Goal: Task Accomplishment & Management: Manage account settings

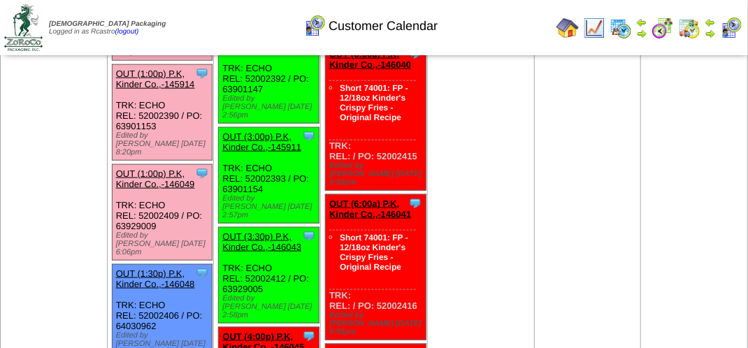
scroll to position [559, 0]
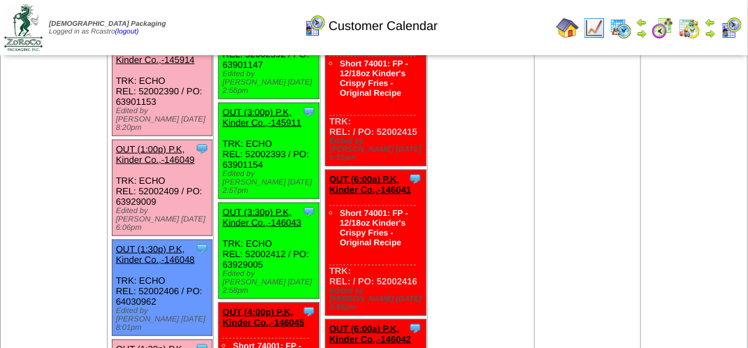
click at [185, 144] on link "OUT (1:00p) P.K, Kinder Co.,-146049" at bounding box center [155, 154] width 79 height 21
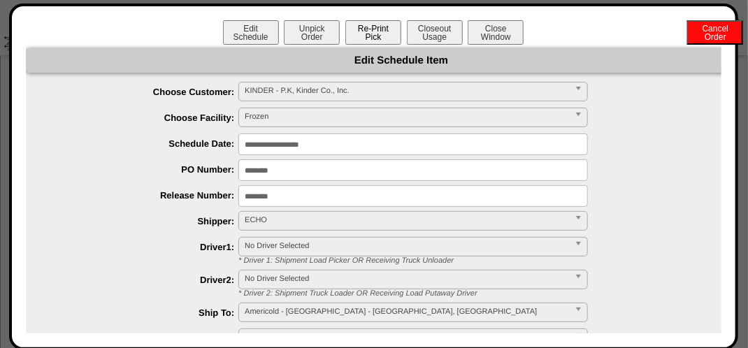
click at [377, 31] on button "Re-Print Pick" at bounding box center [373, 32] width 56 height 24
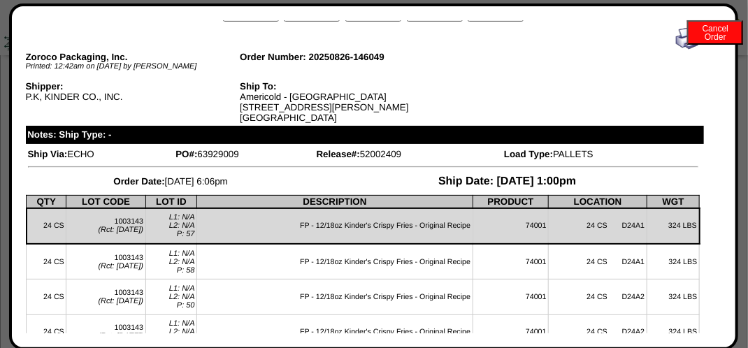
scroll to position [0, 0]
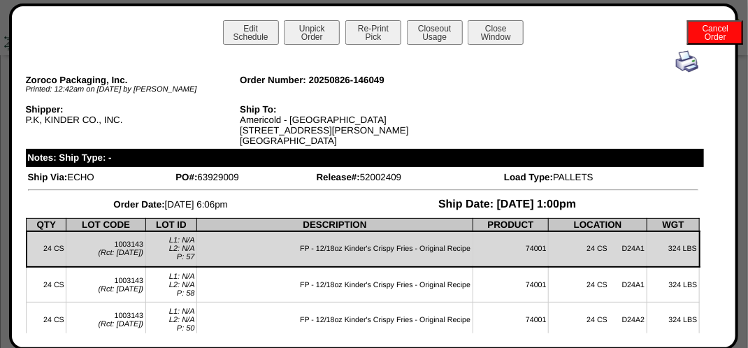
click at [685, 62] on img at bounding box center [687, 61] width 22 height 22
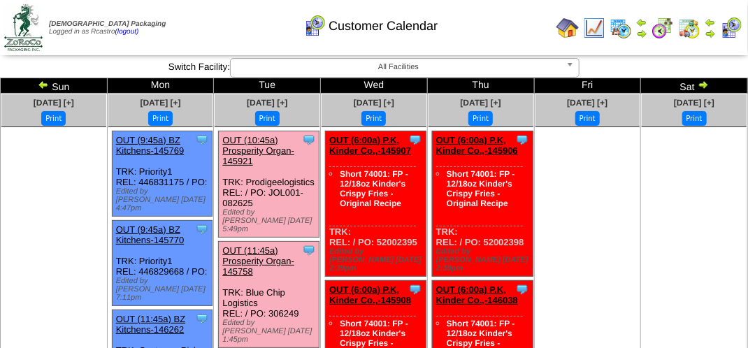
click at [600, 28] on img at bounding box center [594, 28] width 22 height 22
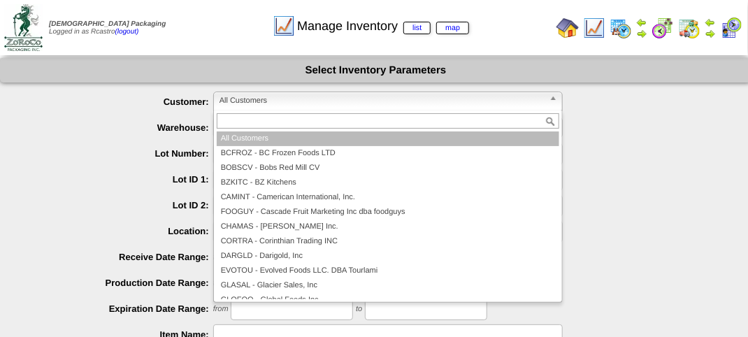
click at [333, 92] on span "All Customers" at bounding box center [381, 100] width 324 height 17
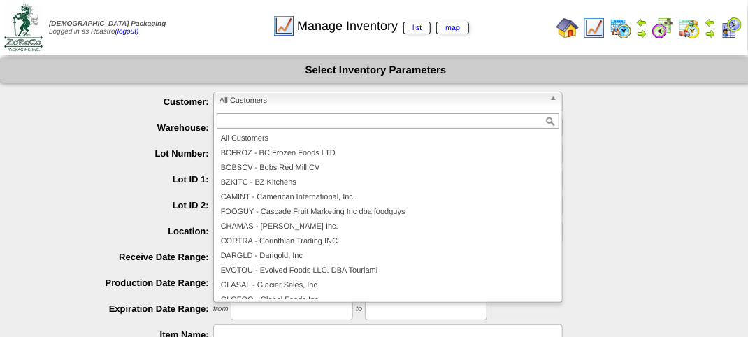
scroll to position [70, 0]
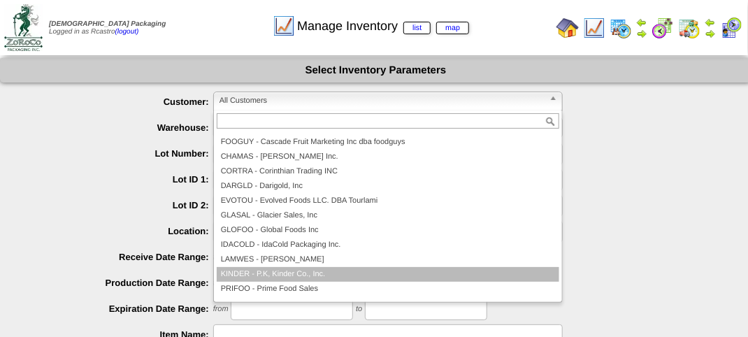
click at [390, 273] on li "KINDER - P.K, Kinder Co., Inc." at bounding box center [388, 274] width 342 height 15
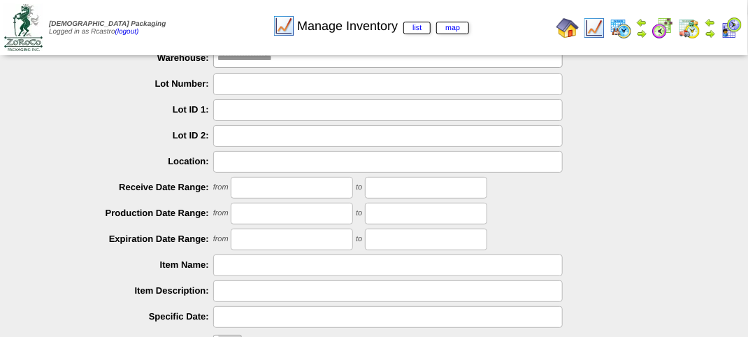
click at [364, 108] on input "text" at bounding box center [387, 110] width 349 height 22
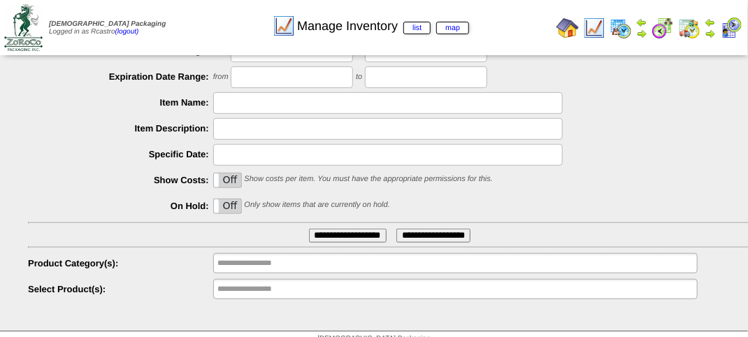
scroll to position [245, 0]
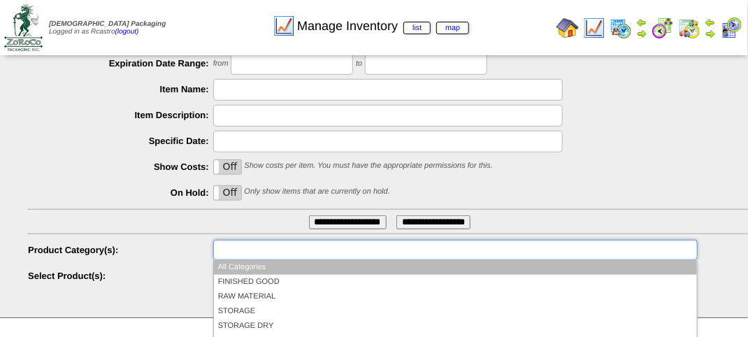
click at [280, 249] on input "text" at bounding box center [261, 249] width 89 height 17
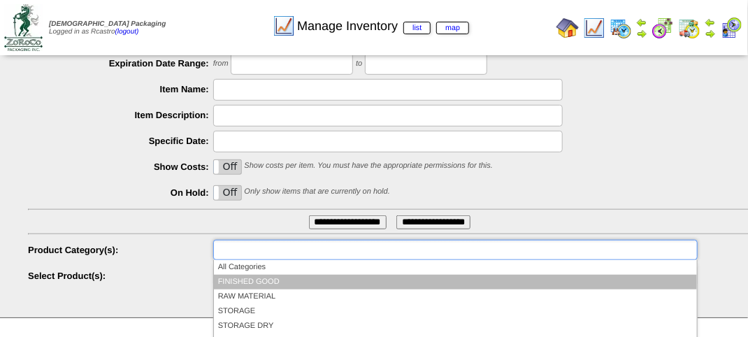
click at [296, 278] on li "FINISHED GOOD" at bounding box center [455, 282] width 483 height 15
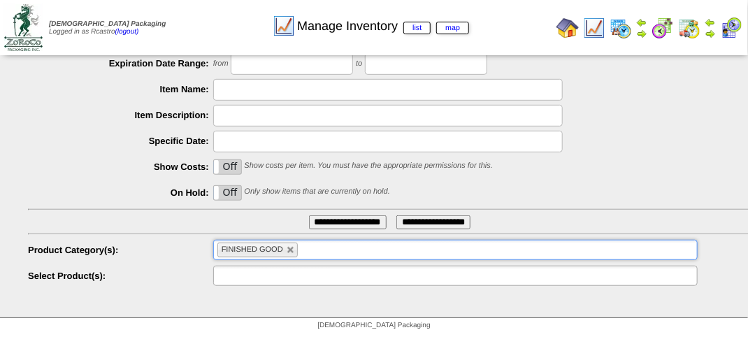
click at [302, 272] on input "text" at bounding box center [261, 275] width 89 height 17
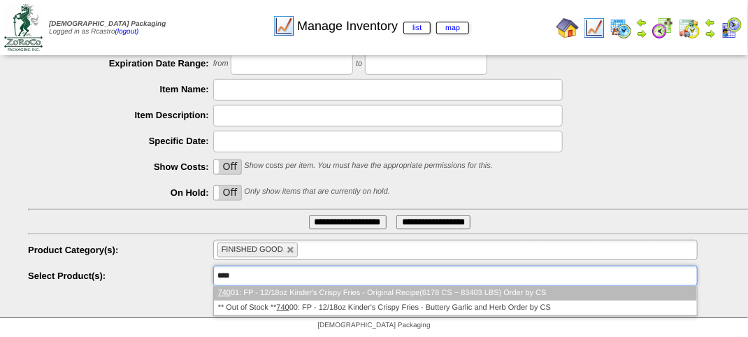
type input "*****"
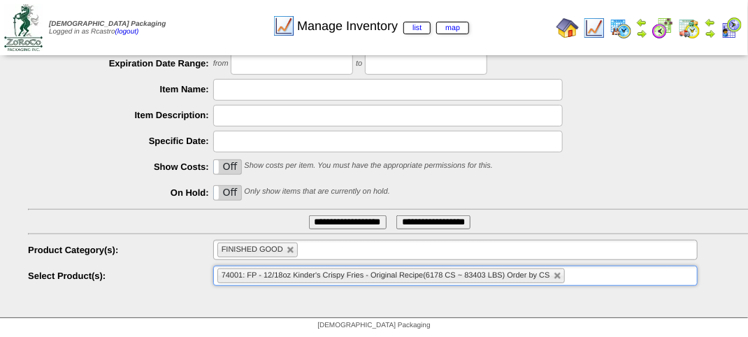
click at [342, 222] on input "**********" at bounding box center [348, 222] width 78 height 14
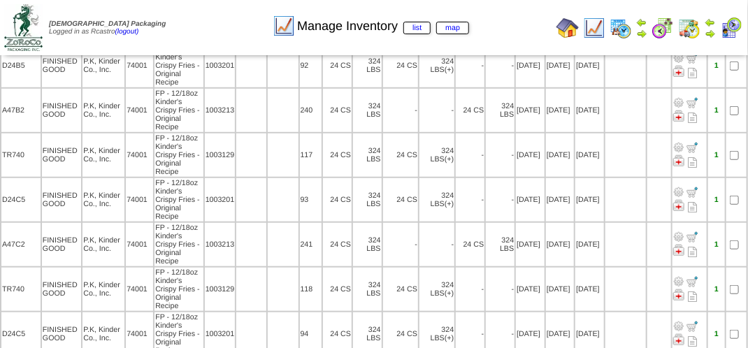
scroll to position [279, 0]
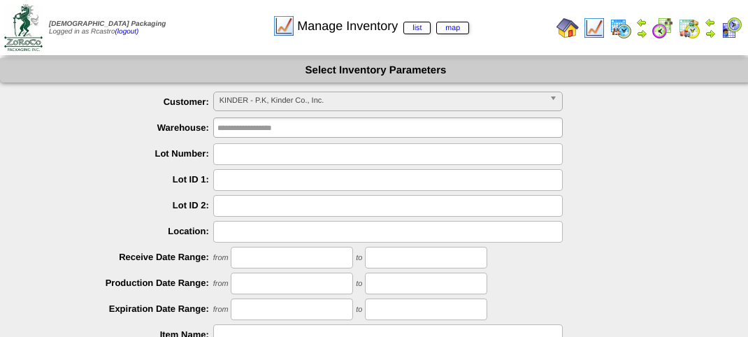
scroll to position [245, 0]
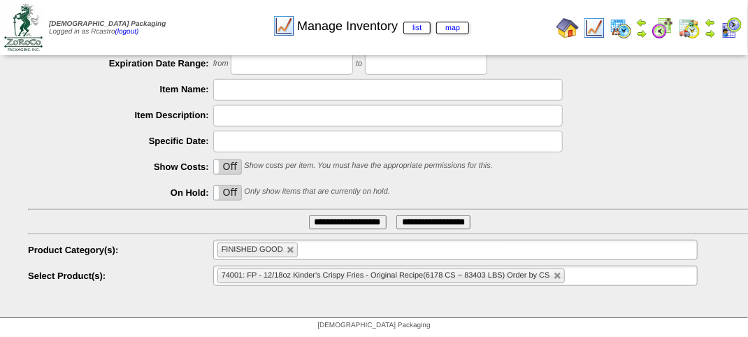
click at [736, 27] on img at bounding box center [731, 28] width 22 height 22
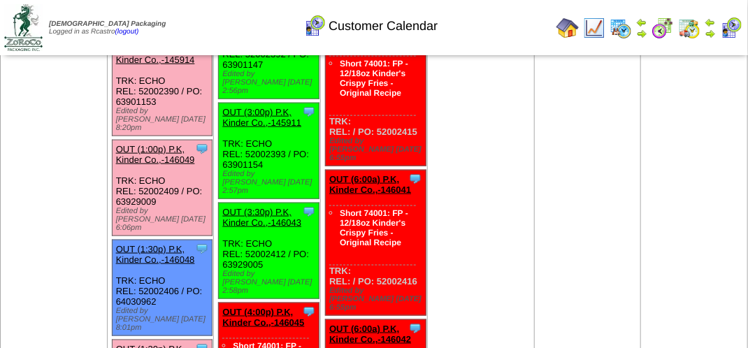
scroll to position [699, 0]
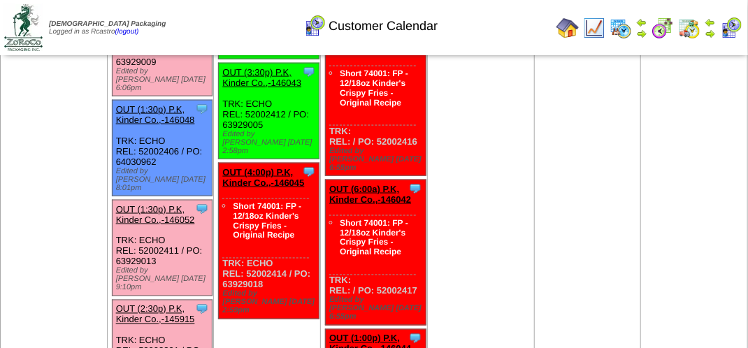
click at [159, 304] on link "OUT (2:30p) P.K, Kinder Co.,-145915" at bounding box center [155, 314] width 79 height 21
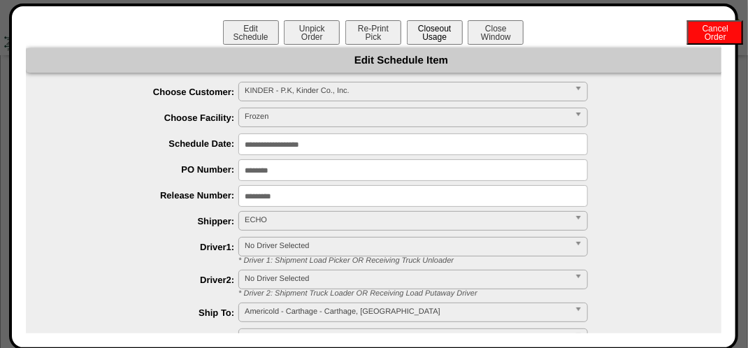
click at [422, 31] on button "Closeout Usage" at bounding box center [435, 32] width 56 height 24
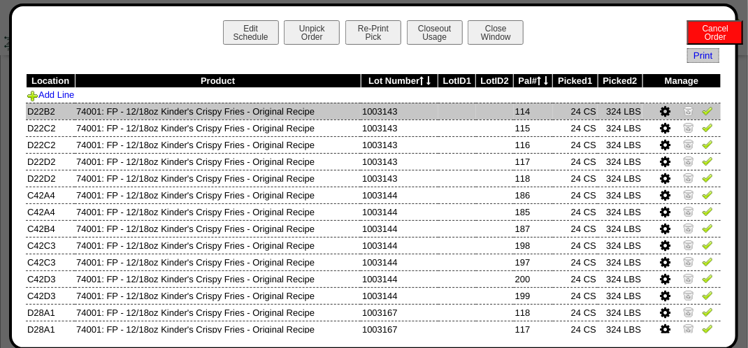
click at [702, 112] on img at bounding box center [707, 110] width 11 height 11
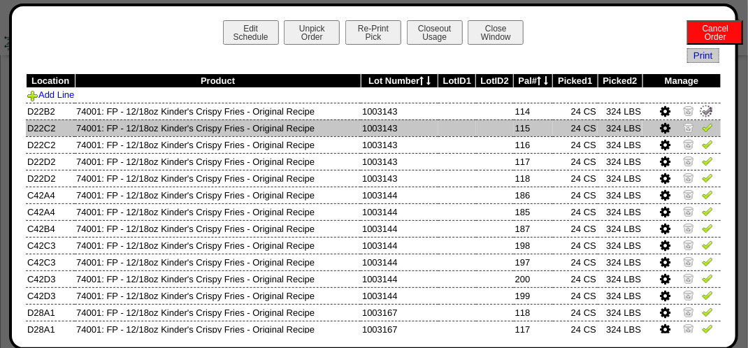
click at [702, 124] on img at bounding box center [707, 127] width 11 height 11
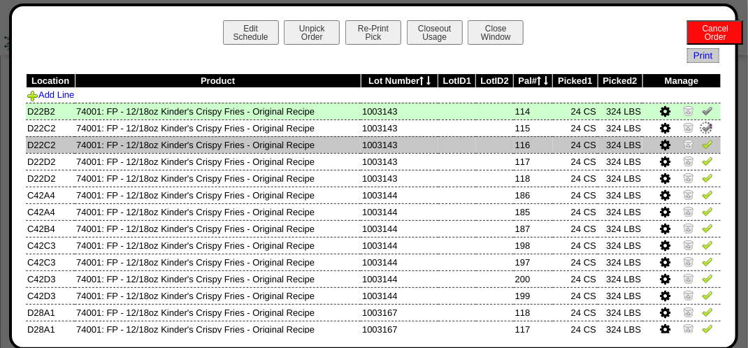
click at [702, 141] on img at bounding box center [707, 143] width 11 height 11
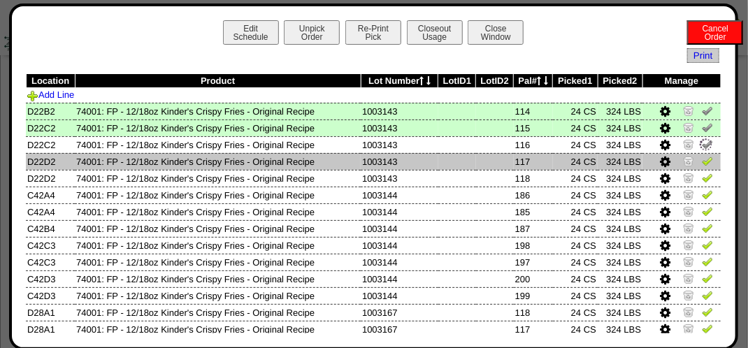
click at [697, 157] on td at bounding box center [681, 161] width 78 height 17
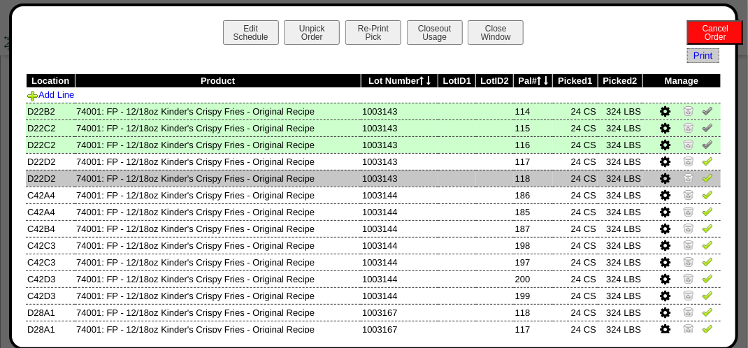
click at [702, 179] on img at bounding box center [707, 177] width 11 height 11
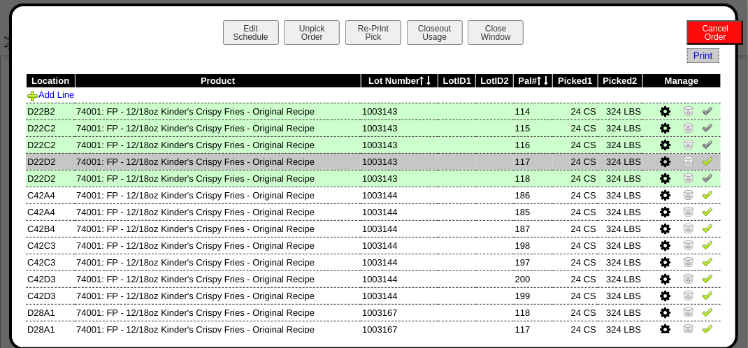
click at [702, 161] on img at bounding box center [707, 160] width 11 height 11
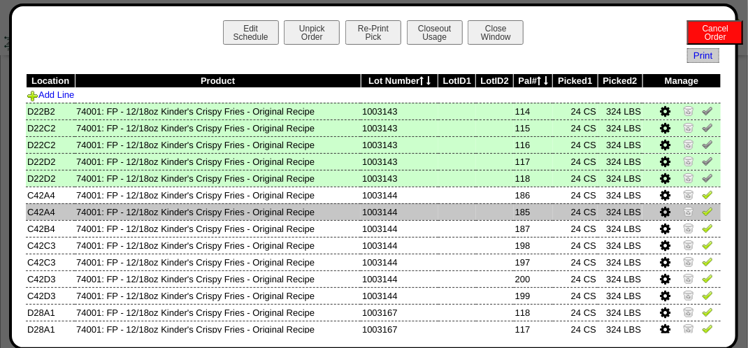
click at [702, 205] on td at bounding box center [681, 211] width 78 height 17
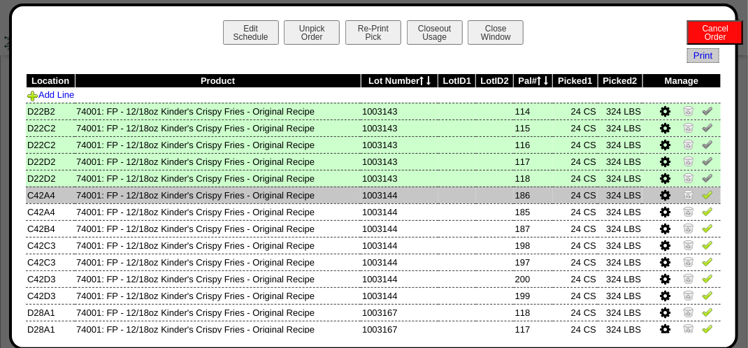
click at [702, 194] on img at bounding box center [707, 194] width 11 height 11
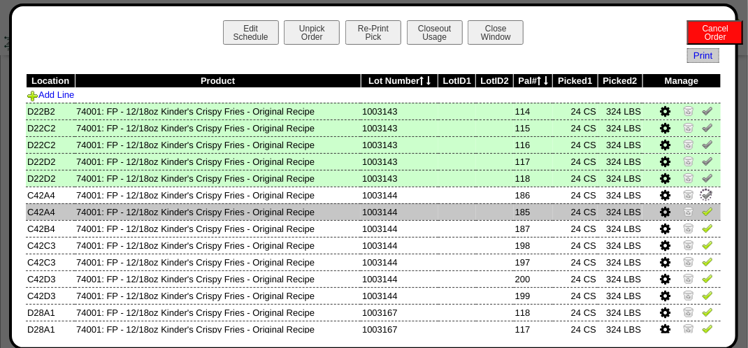
click at [702, 208] on img at bounding box center [707, 210] width 11 height 11
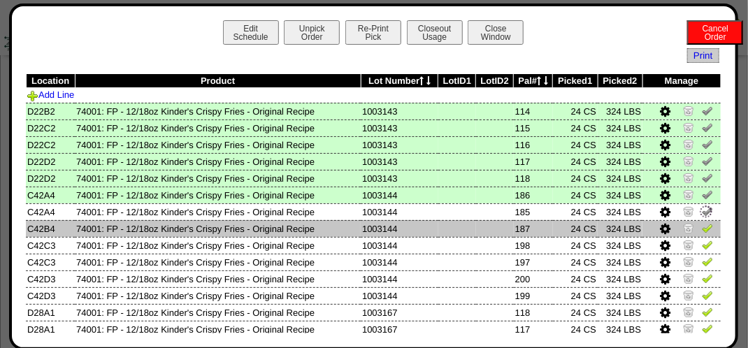
click at [702, 225] on img at bounding box center [707, 227] width 11 height 11
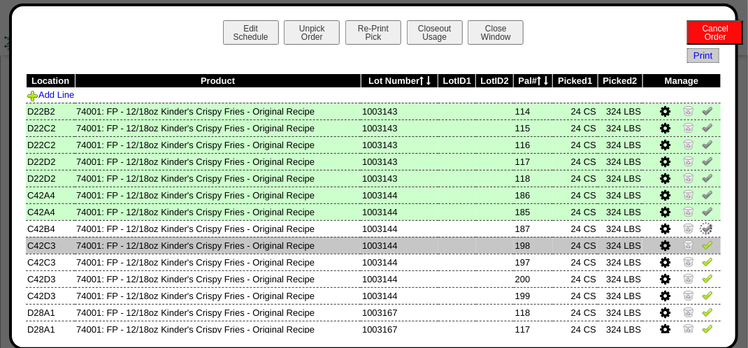
click at [688, 247] on td at bounding box center [681, 245] width 78 height 17
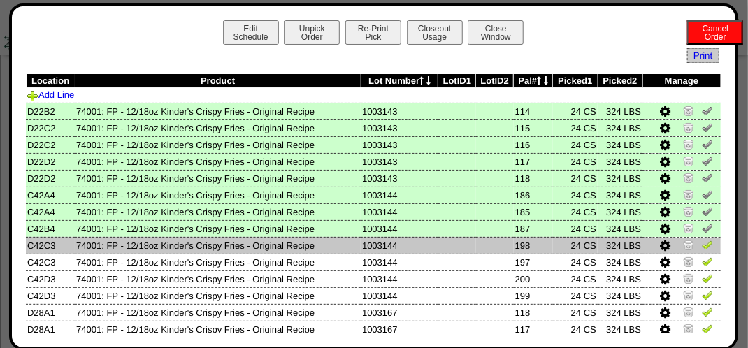
click at [702, 242] on img at bounding box center [707, 244] width 11 height 11
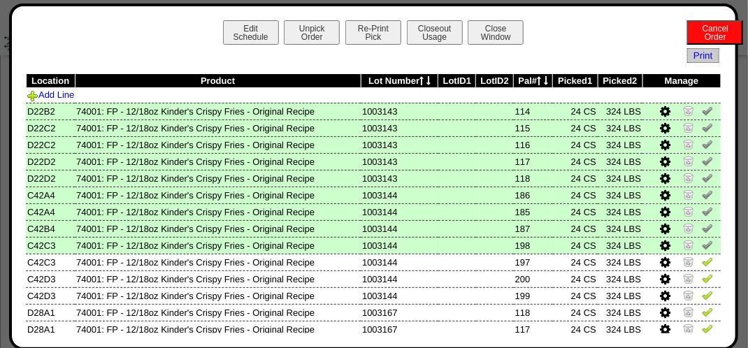
scroll to position [140, 0]
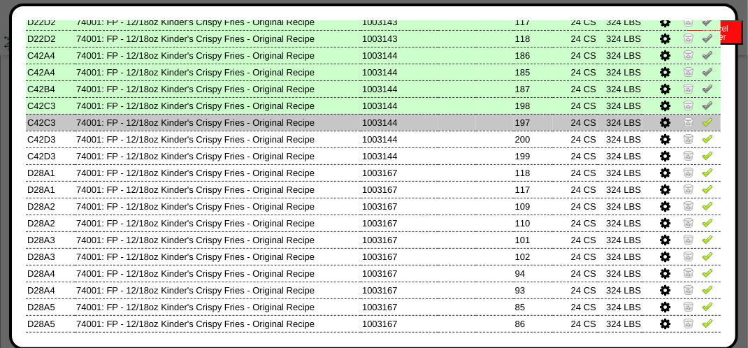
click at [702, 127] on img at bounding box center [707, 121] width 11 height 11
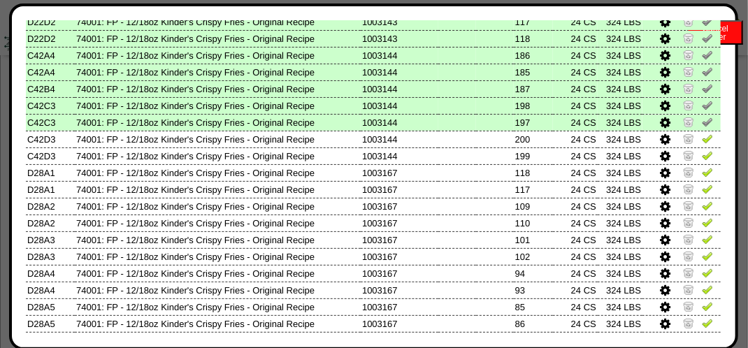
click at [660, 141] on icon at bounding box center [665, 139] width 10 height 13
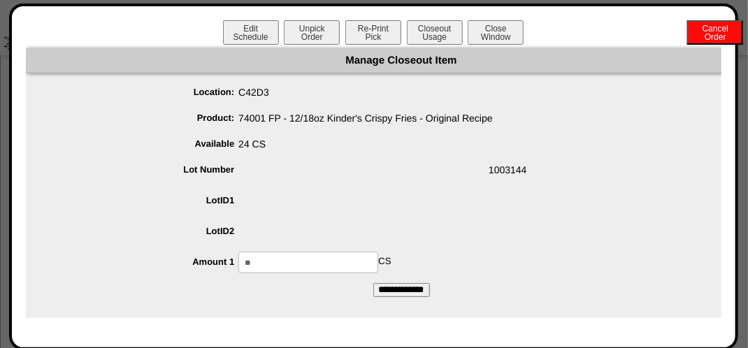
click at [335, 263] on input "**" at bounding box center [308, 263] width 140 height 22
type input "*"
type input "**"
click at [373, 283] on input "**********" at bounding box center [401, 290] width 57 height 14
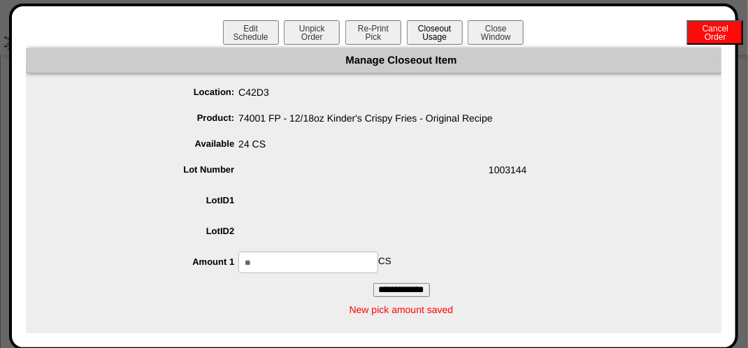
click at [431, 30] on button "Closeout Usage" at bounding box center [435, 32] width 56 height 24
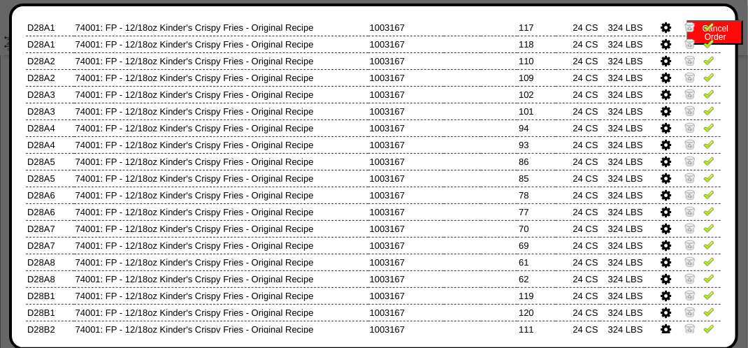
scroll to position [140, 0]
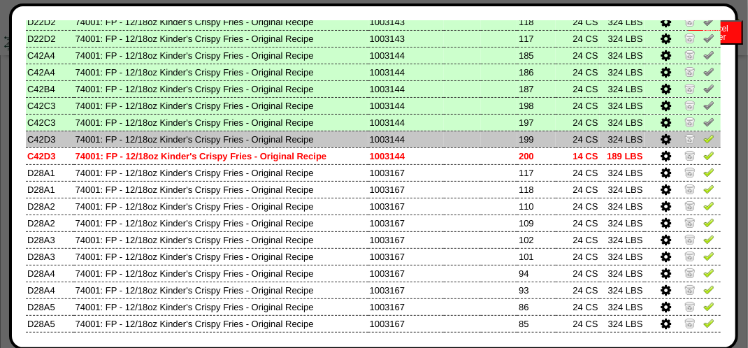
click at [703, 129] on link at bounding box center [708, 124] width 11 height 10
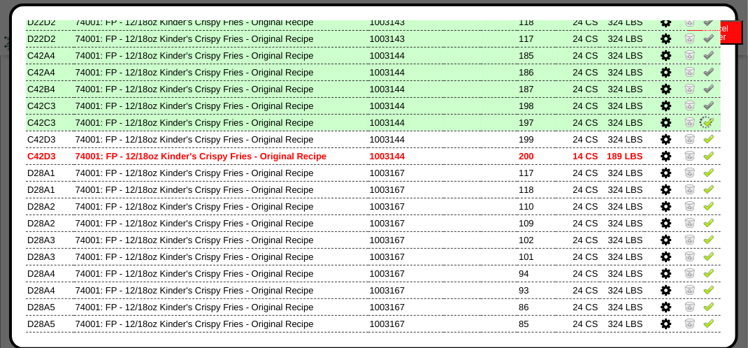
click at [699, 120] on td at bounding box center [682, 122] width 76 height 17
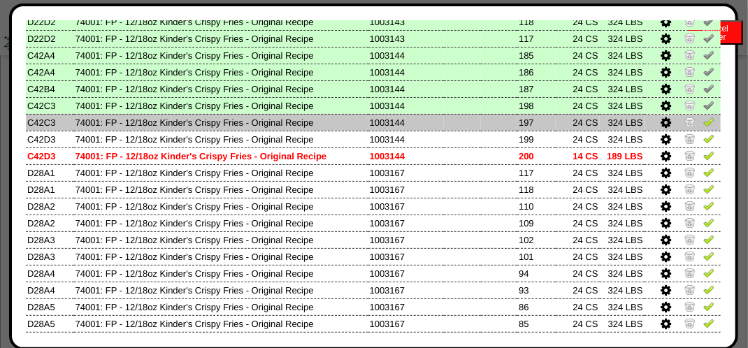
click at [703, 119] on img at bounding box center [708, 121] width 11 height 11
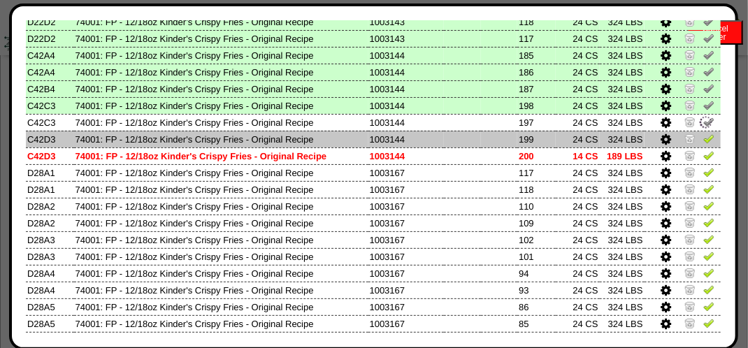
click at [703, 138] on img at bounding box center [708, 138] width 11 height 11
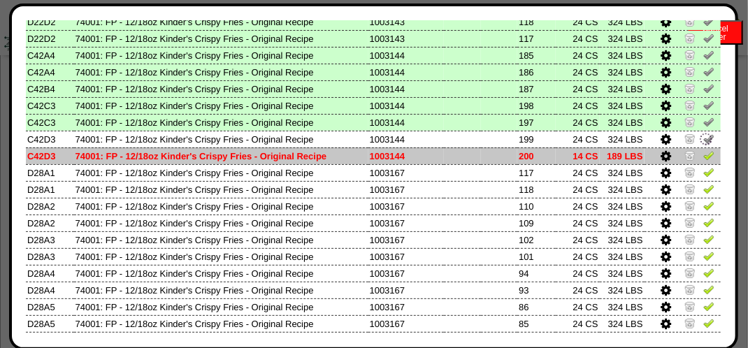
click at [703, 151] on img at bounding box center [708, 155] width 11 height 11
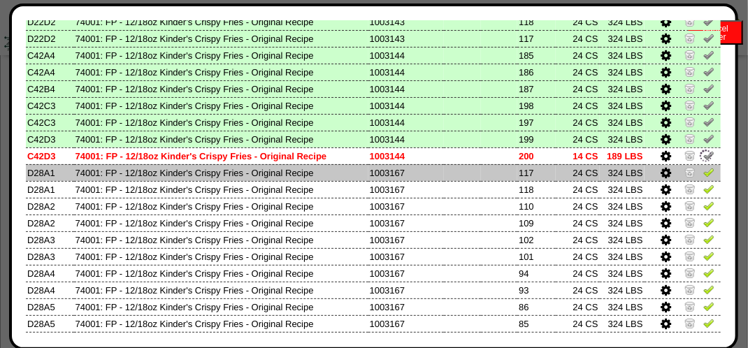
click at [703, 177] on img at bounding box center [708, 171] width 11 height 11
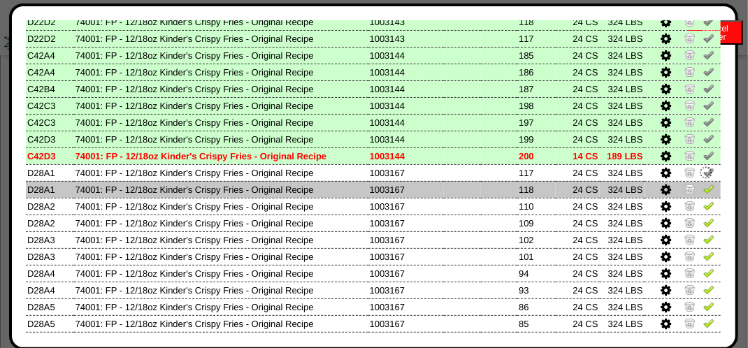
click at [703, 189] on img at bounding box center [708, 188] width 11 height 11
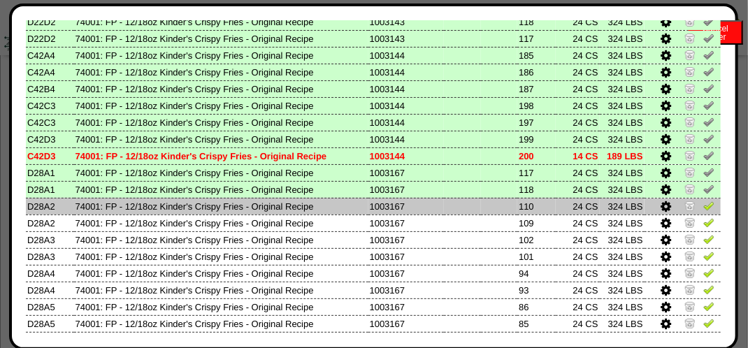
click at [703, 209] on img at bounding box center [708, 205] width 11 height 11
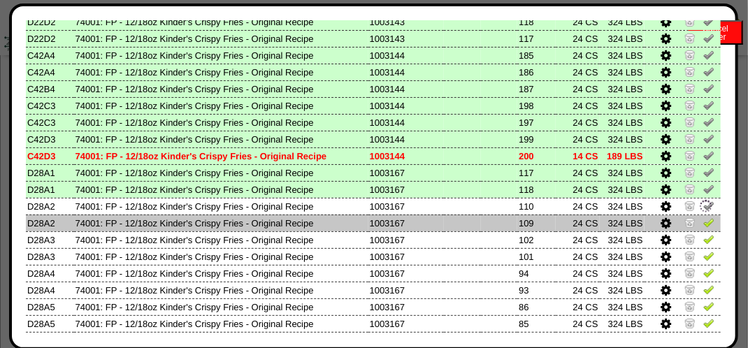
click at [703, 221] on img at bounding box center [708, 222] width 11 height 11
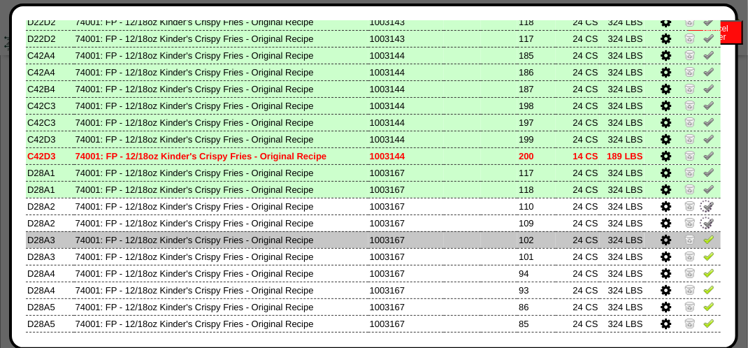
click at [703, 238] on img at bounding box center [708, 238] width 11 height 11
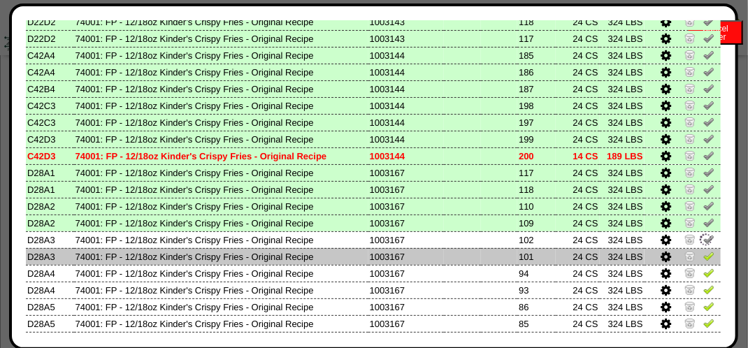
click at [703, 254] on img at bounding box center [708, 255] width 11 height 11
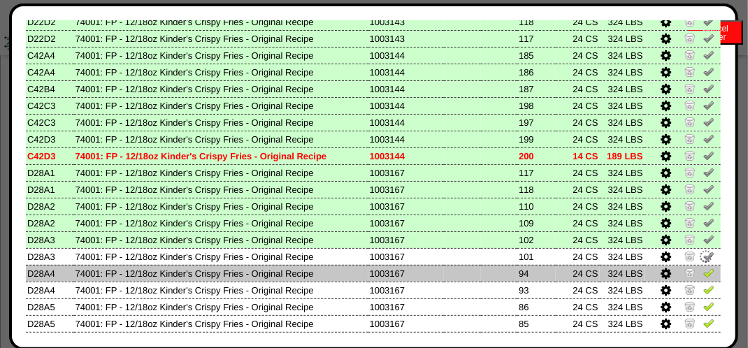
click at [703, 273] on img at bounding box center [708, 272] width 11 height 11
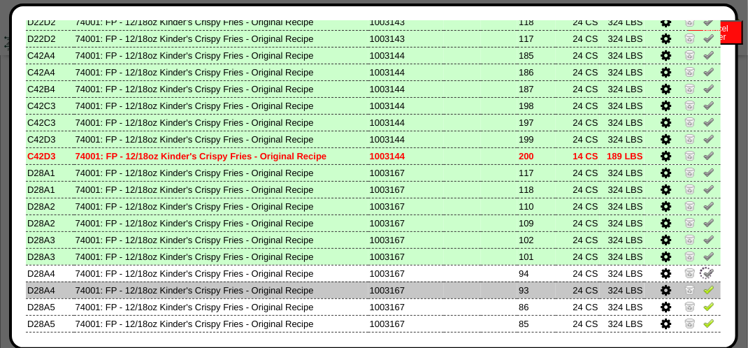
click at [703, 292] on img at bounding box center [708, 289] width 11 height 11
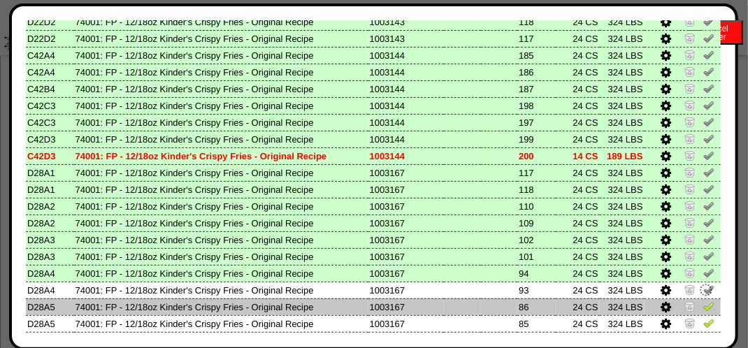
click at [703, 306] on img at bounding box center [708, 305] width 11 height 11
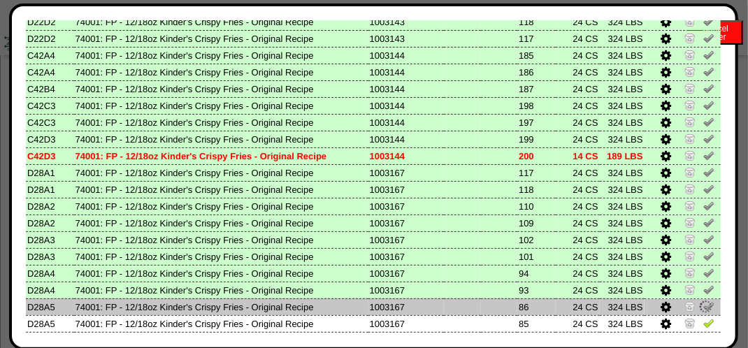
scroll to position [279, 0]
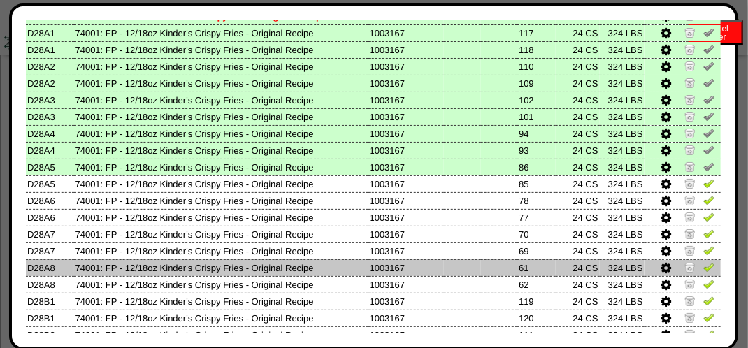
click at [703, 270] on img at bounding box center [708, 266] width 11 height 11
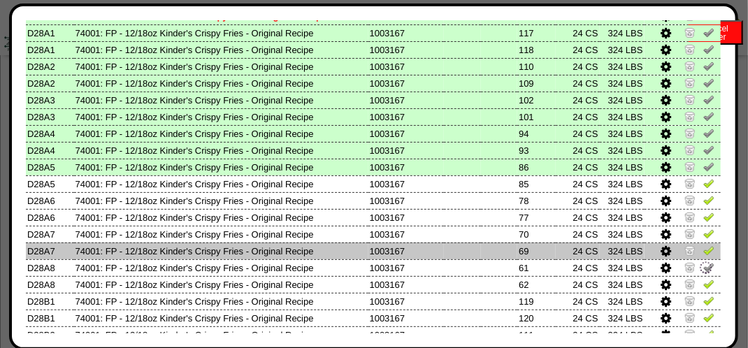
click at [704, 251] on img at bounding box center [708, 250] width 11 height 11
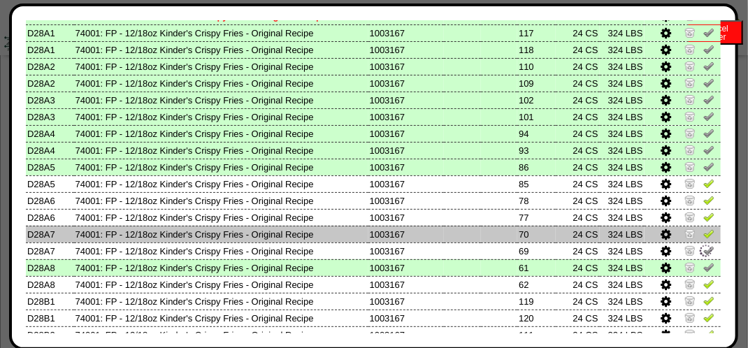
click at [704, 231] on img at bounding box center [708, 233] width 11 height 11
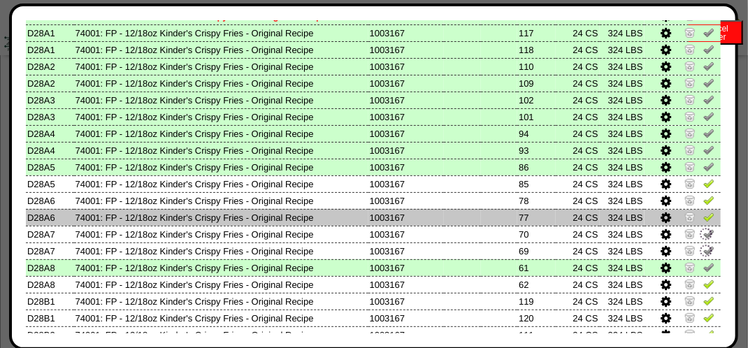
click at [704, 221] on img at bounding box center [708, 216] width 11 height 11
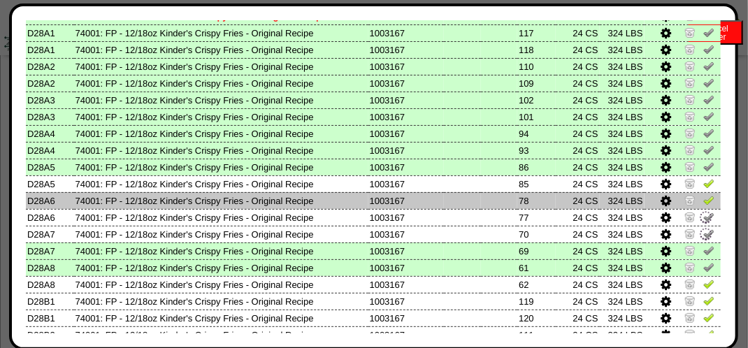
click at [703, 204] on img at bounding box center [708, 199] width 11 height 11
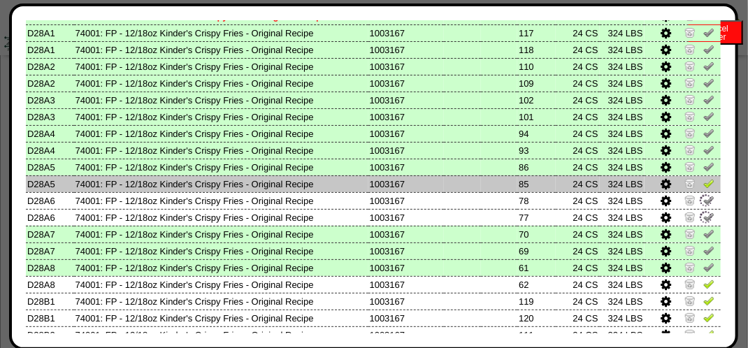
click at [703, 187] on img at bounding box center [708, 182] width 11 height 11
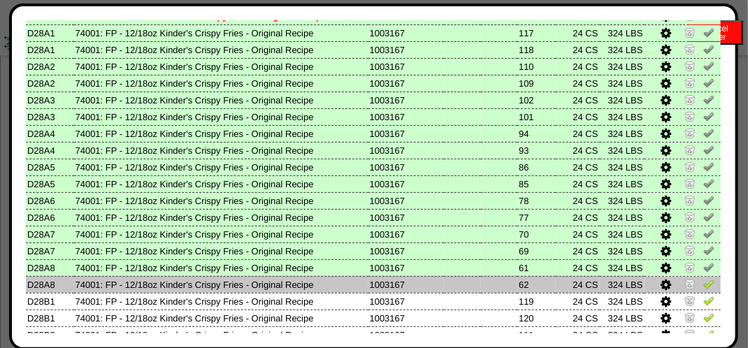
click at [703, 288] on img at bounding box center [708, 283] width 11 height 11
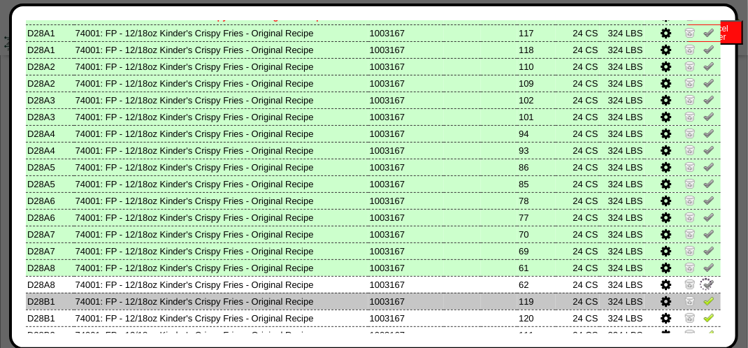
click at [703, 305] on img at bounding box center [708, 300] width 11 height 11
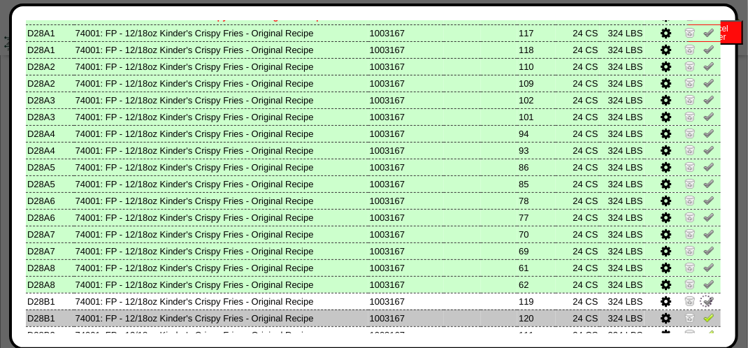
click at [703, 323] on img at bounding box center [708, 317] width 11 height 11
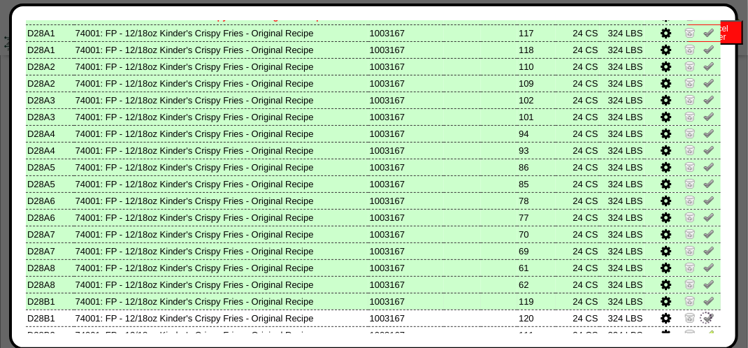
scroll to position [419, 0]
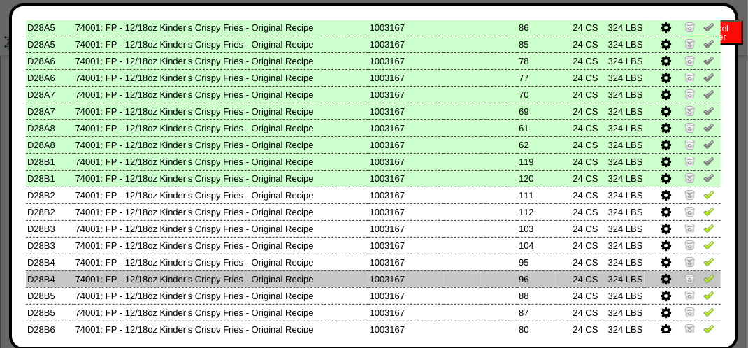
click at [702, 272] on td at bounding box center [682, 278] width 76 height 17
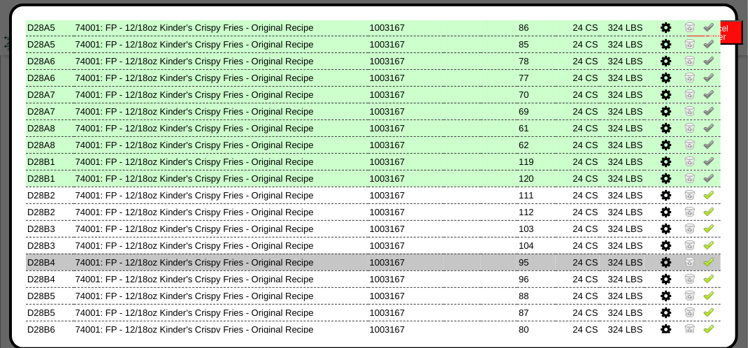
click at [704, 261] on td at bounding box center [682, 262] width 76 height 17
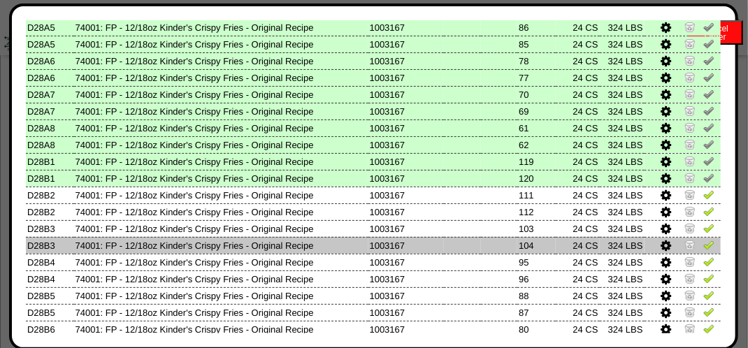
click at [703, 242] on img at bounding box center [708, 244] width 11 height 11
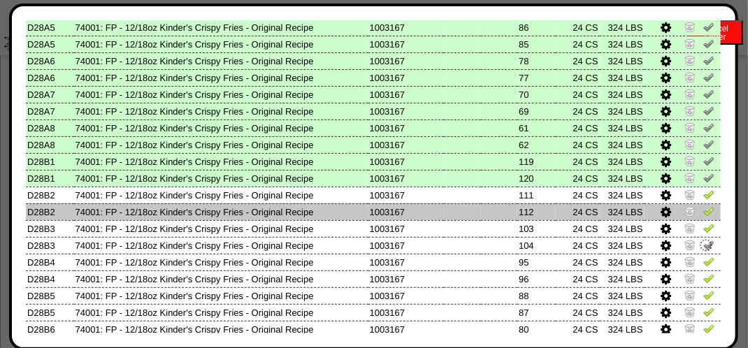
drag, startPoint x: 699, startPoint y: 231, endPoint x: 699, endPoint y: 209, distance: 21.7
click at [703, 230] on img at bounding box center [708, 227] width 11 height 11
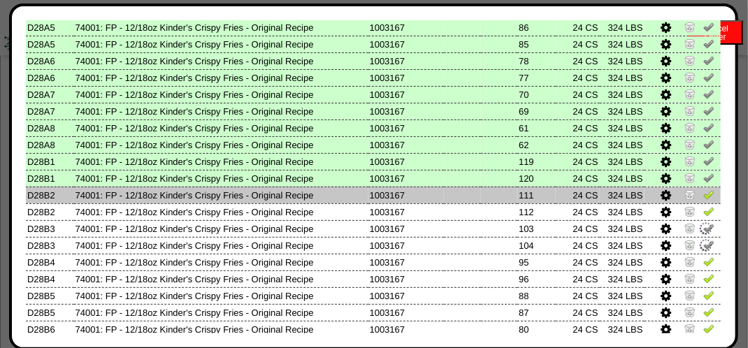
click at [699, 202] on td at bounding box center [682, 195] width 76 height 17
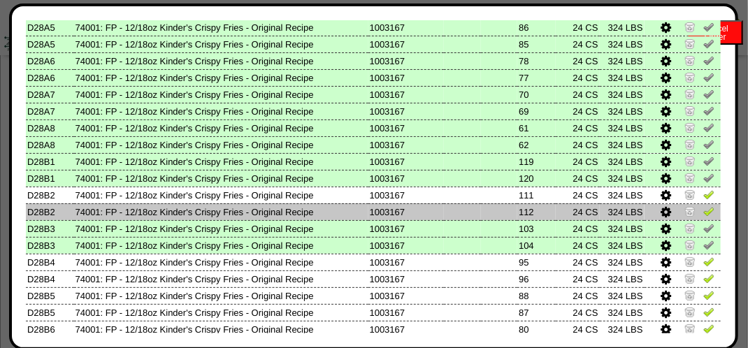
click at [703, 211] on img at bounding box center [708, 210] width 11 height 11
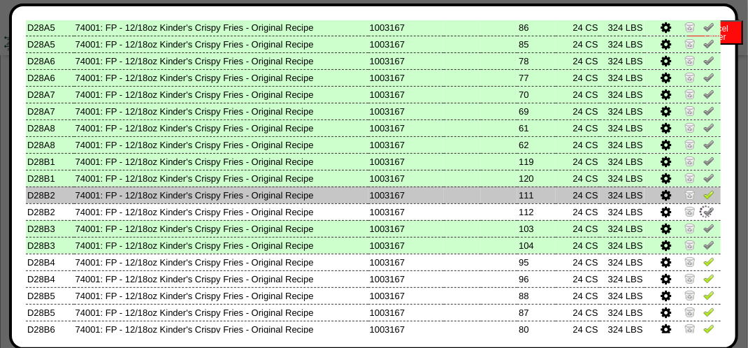
click at [703, 197] on img at bounding box center [708, 194] width 11 height 11
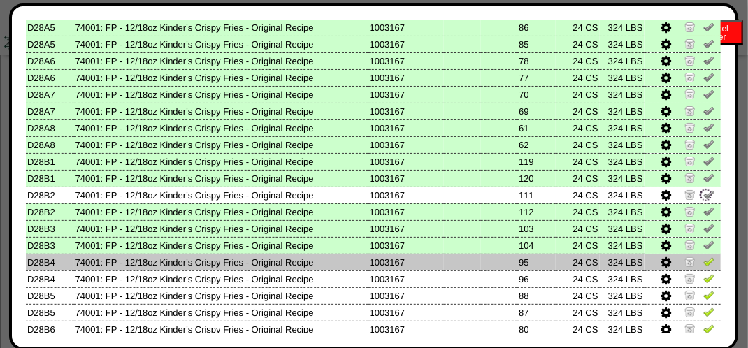
click at [703, 262] on img at bounding box center [708, 261] width 11 height 11
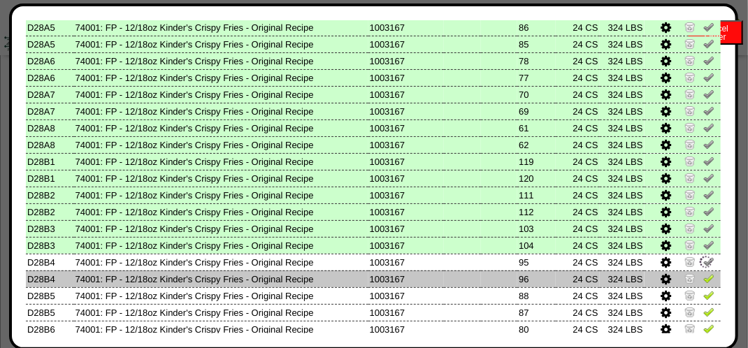
click at [703, 279] on img at bounding box center [708, 277] width 11 height 11
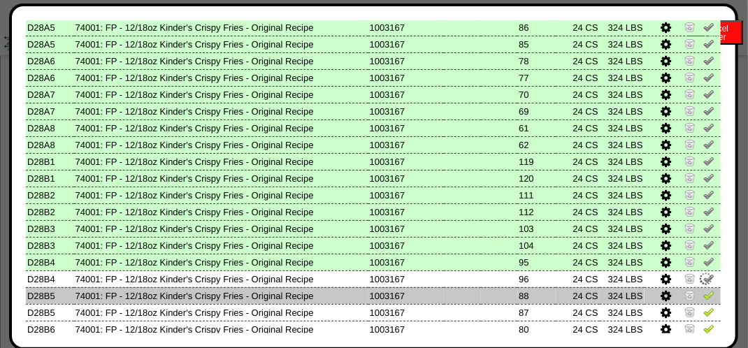
click at [703, 292] on img at bounding box center [708, 294] width 11 height 11
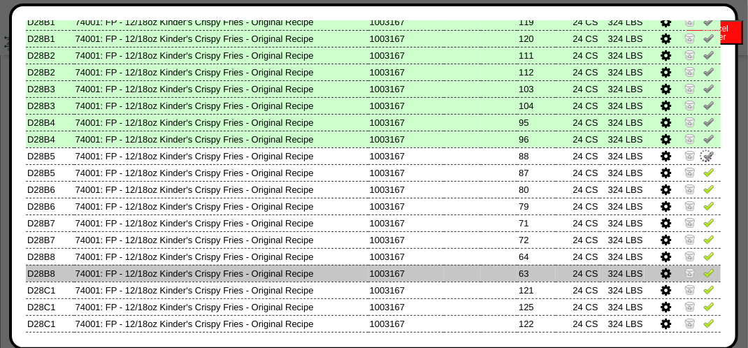
click at [696, 282] on tbody "Location Product Lot Number LotID1 LotID2 Pal# Picked1 Picked2 Manage Add Line …" at bounding box center [373, 32] width 695 height 1035
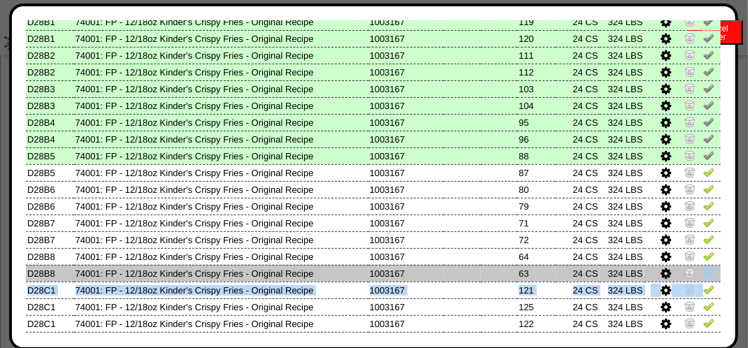
click at [703, 279] on link at bounding box center [708, 275] width 11 height 10
click at [702, 272] on img at bounding box center [705, 273] width 15 height 15
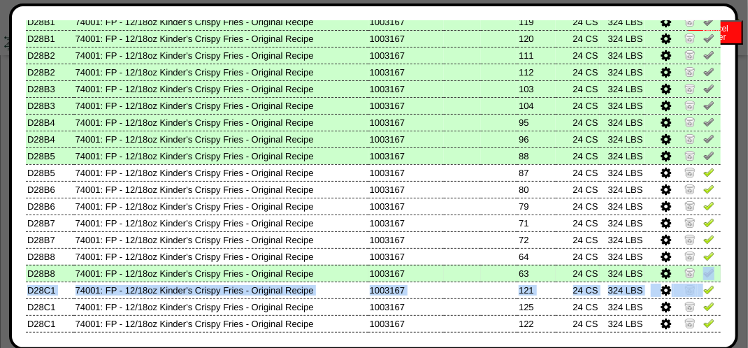
click at [703, 272] on img at bounding box center [708, 272] width 11 height 11
click at [702, 272] on img at bounding box center [705, 273] width 15 height 15
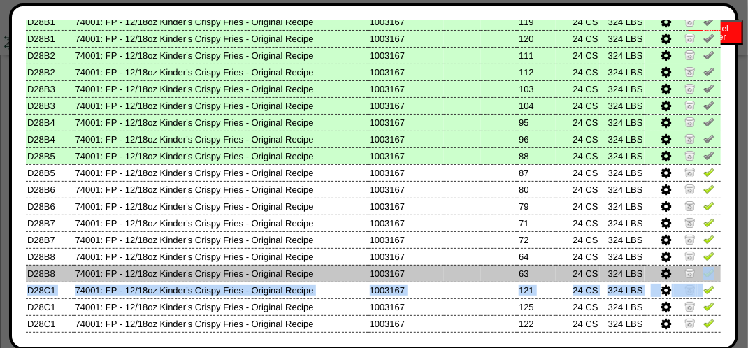
click at [703, 272] on img at bounding box center [708, 272] width 11 height 11
click at [702, 272] on img at bounding box center [705, 273] width 15 height 15
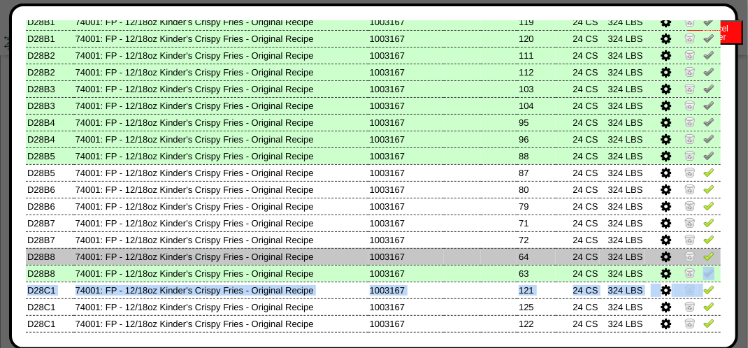
click at [703, 253] on img at bounding box center [708, 255] width 11 height 11
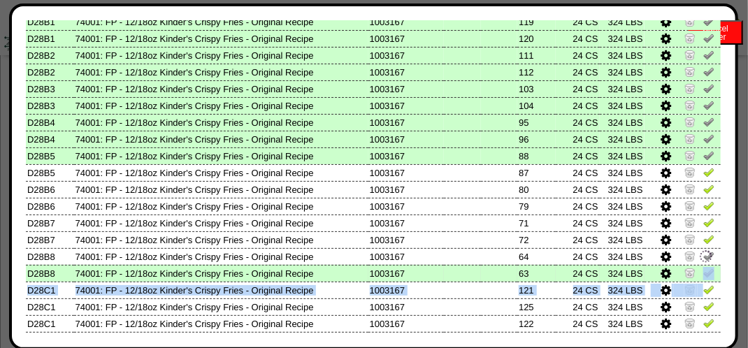
click at [703, 275] on img at bounding box center [708, 272] width 11 height 11
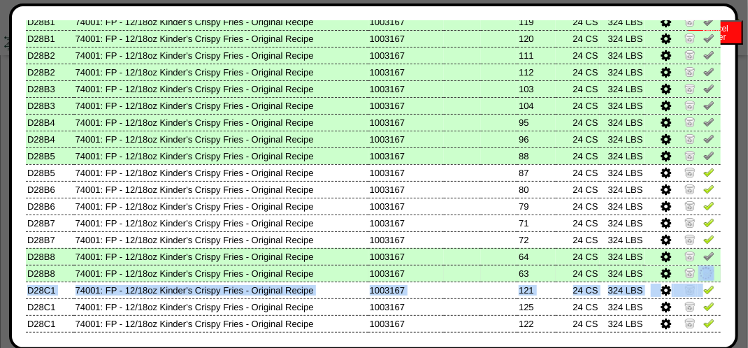
click at [698, 269] on img at bounding box center [705, 273] width 15 height 15
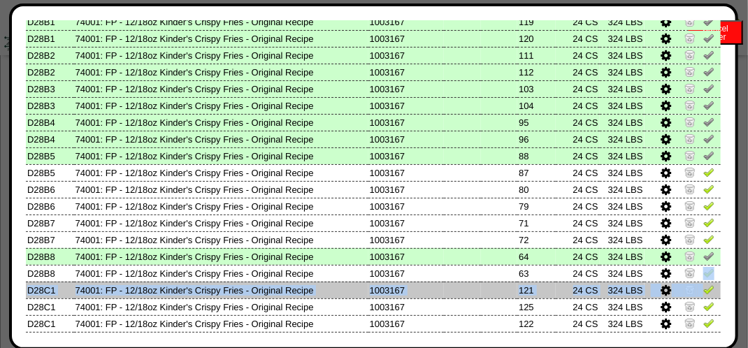
click at [690, 289] on td at bounding box center [682, 290] width 76 height 17
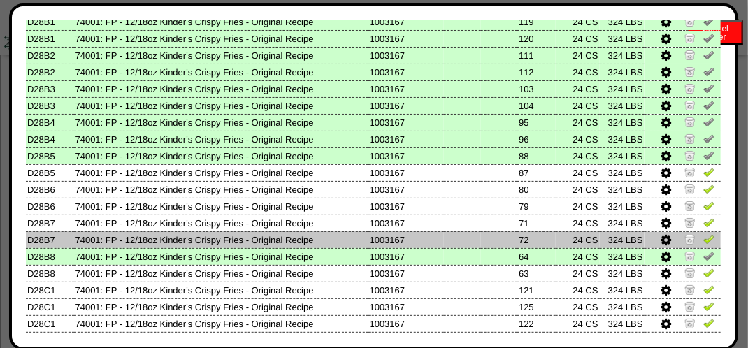
click at [703, 245] on link at bounding box center [708, 241] width 11 height 10
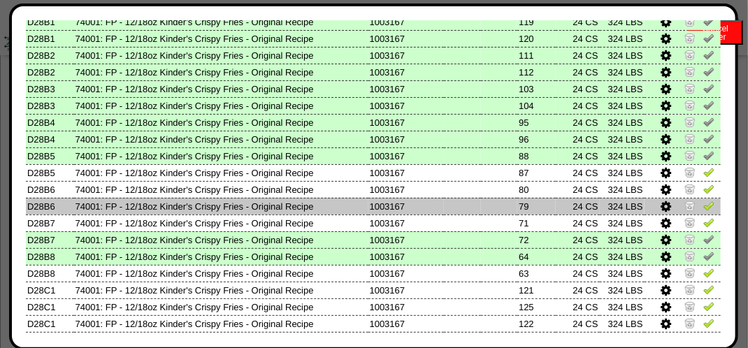
drag, startPoint x: 699, startPoint y: 211, endPoint x: 699, endPoint y: 201, distance: 9.8
click at [703, 211] on img at bounding box center [708, 205] width 11 height 11
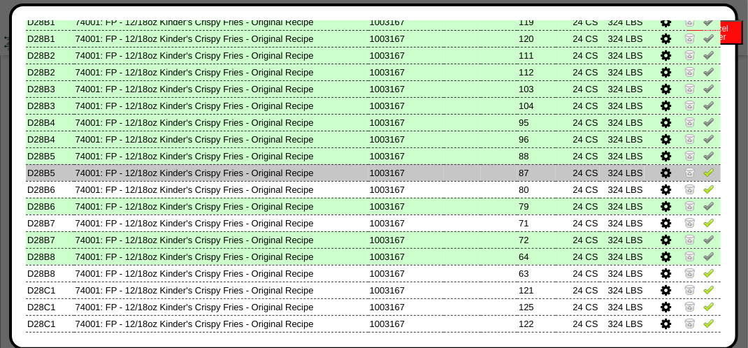
click at [703, 173] on img at bounding box center [708, 171] width 11 height 11
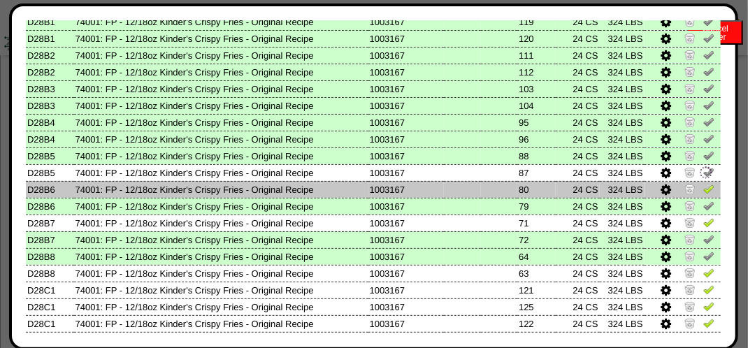
drag, startPoint x: 698, startPoint y: 187, endPoint x: 701, endPoint y: 197, distance: 10.8
click at [703, 186] on img at bounding box center [708, 188] width 11 height 11
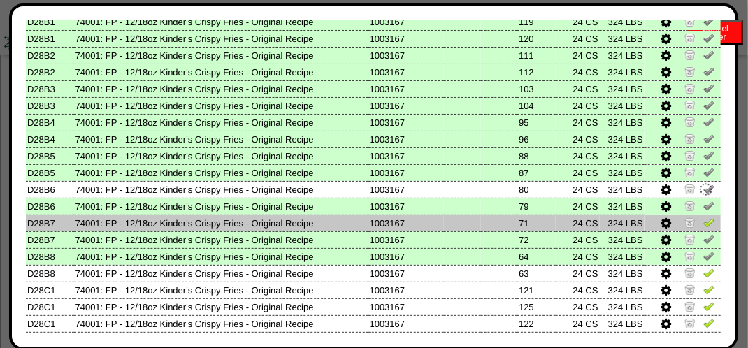
click at [703, 222] on img at bounding box center [708, 222] width 11 height 11
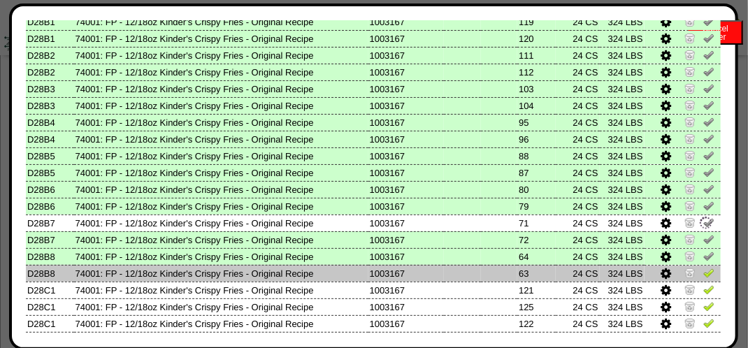
click at [703, 268] on img at bounding box center [708, 272] width 11 height 11
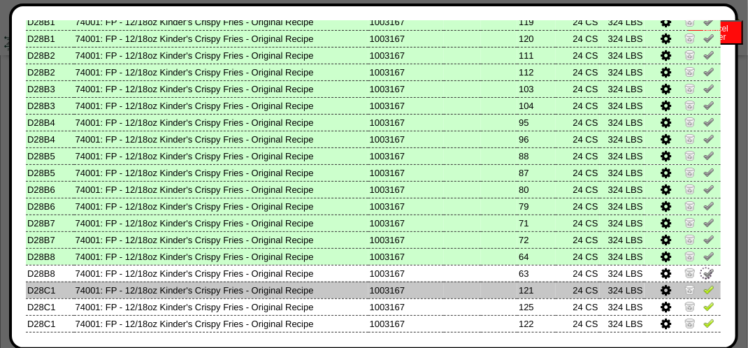
click at [703, 289] on img at bounding box center [708, 289] width 11 height 11
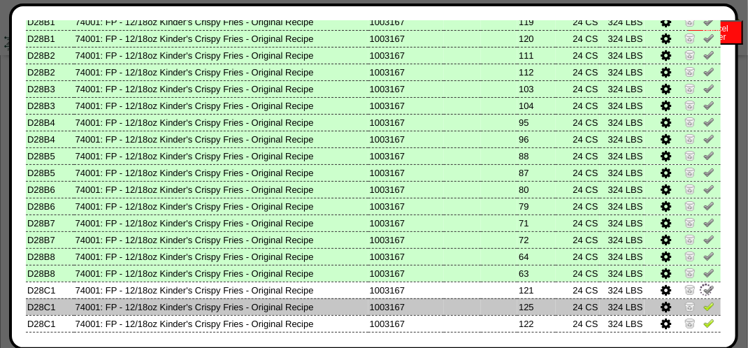
click at [703, 312] on img at bounding box center [708, 305] width 11 height 11
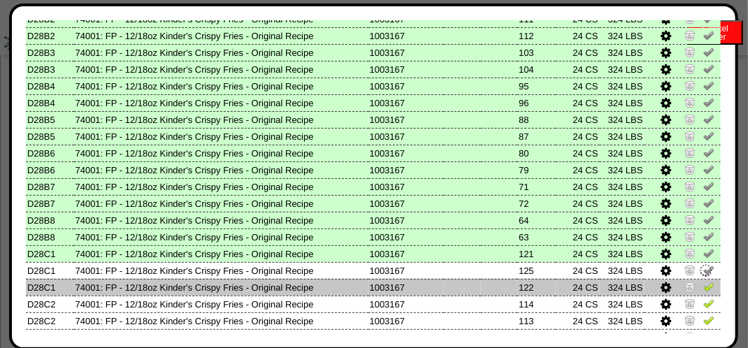
scroll to position [629, 0]
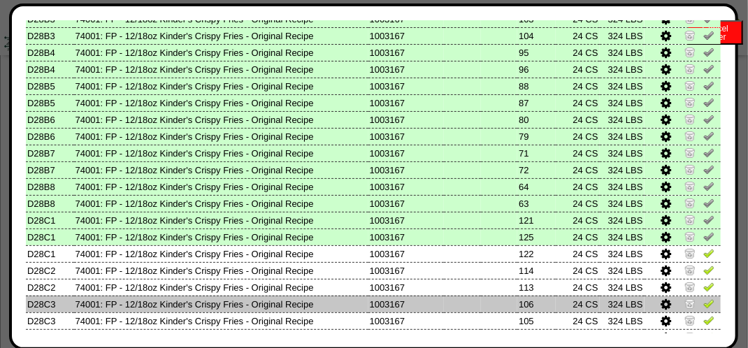
click at [703, 308] on img at bounding box center [708, 303] width 11 height 11
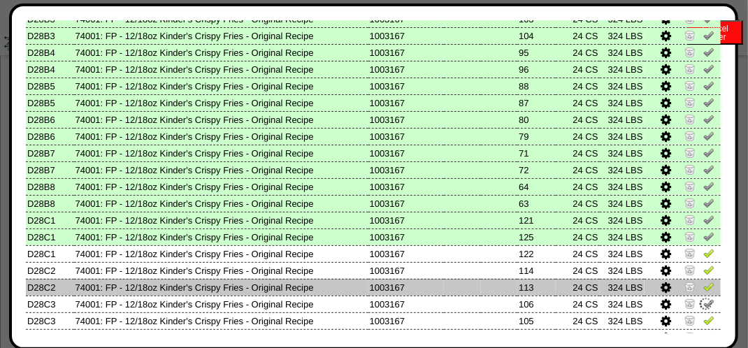
click at [704, 288] on td at bounding box center [682, 287] width 76 height 17
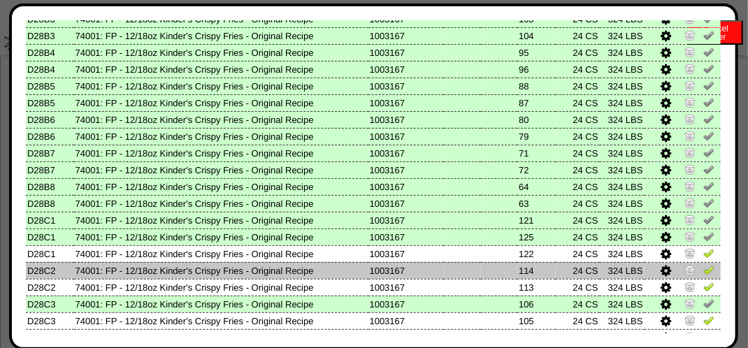
click at [703, 270] on img at bounding box center [708, 269] width 11 height 11
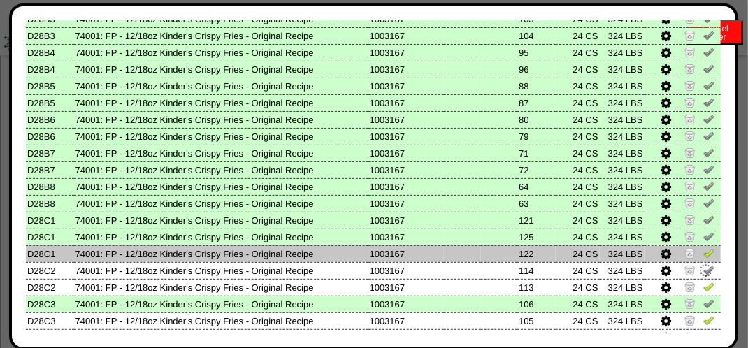
click at [703, 256] on img at bounding box center [708, 252] width 11 height 11
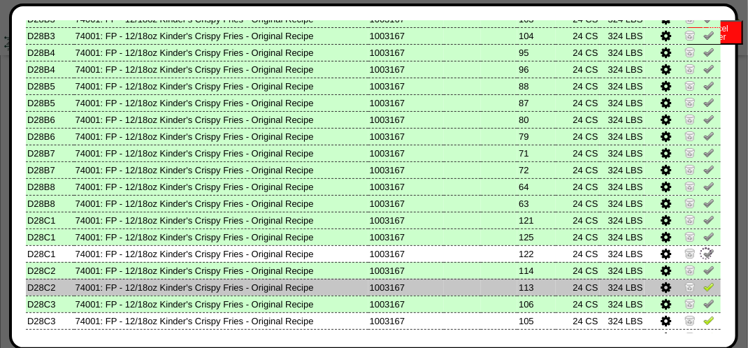
click at [703, 286] on img at bounding box center [708, 286] width 11 height 11
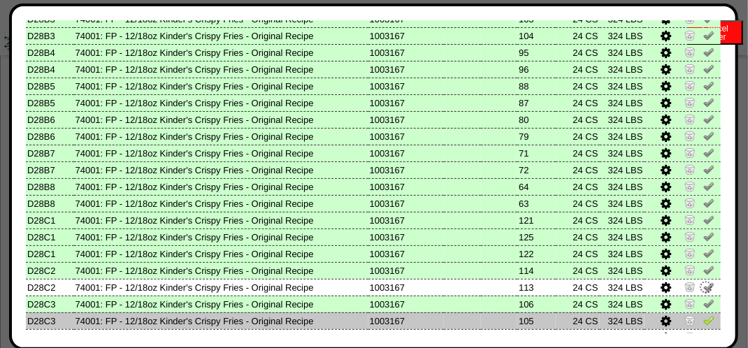
click at [703, 317] on img at bounding box center [708, 319] width 11 height 11
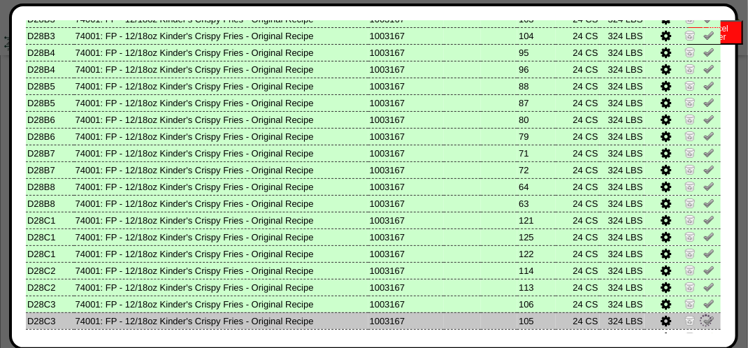
scroll to position [699, 0]
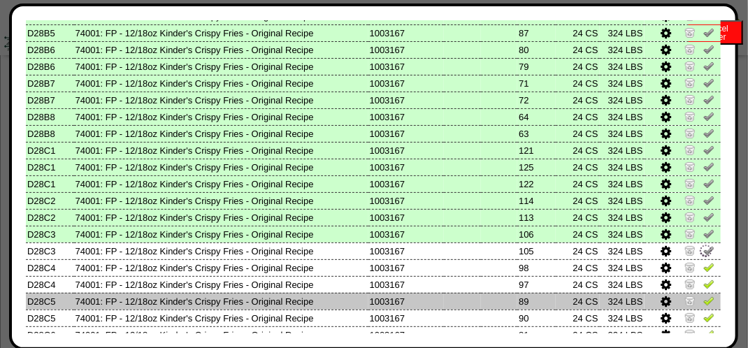
click at [699, 309] on td at bounding box center [682, 301] width 76 height 17
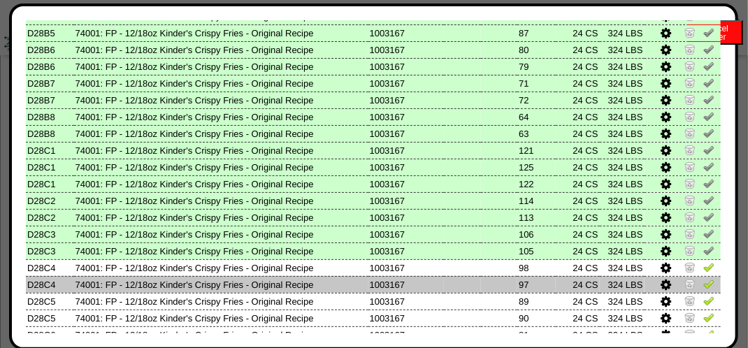
click at [699, 292] on td at bounding box center [682, 284] width 76 height 17
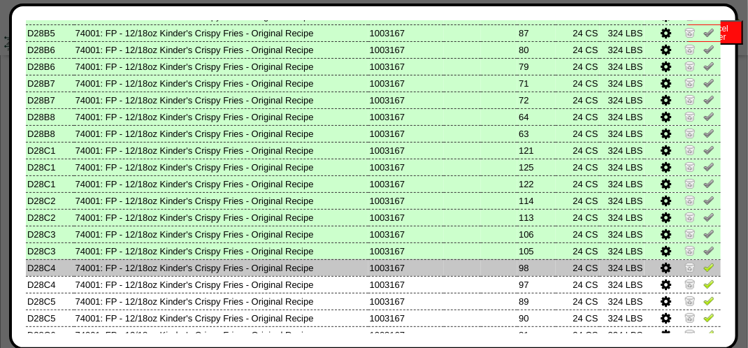
click at [703, 270] on img at bounding box center [708, 266] width 11 height 11
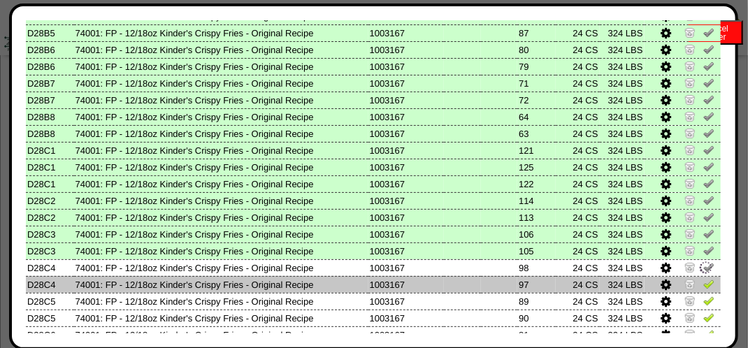
click at [703, 287] on img at bounding box center [708, 283] width 11 height 11
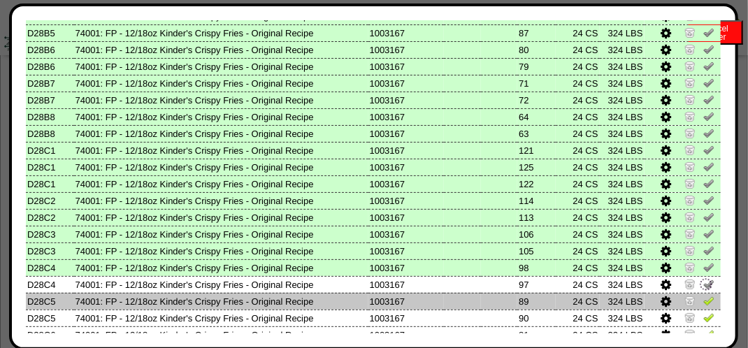
click at [703, 298] on img at bounding box center [708, 300] width 11 height 11
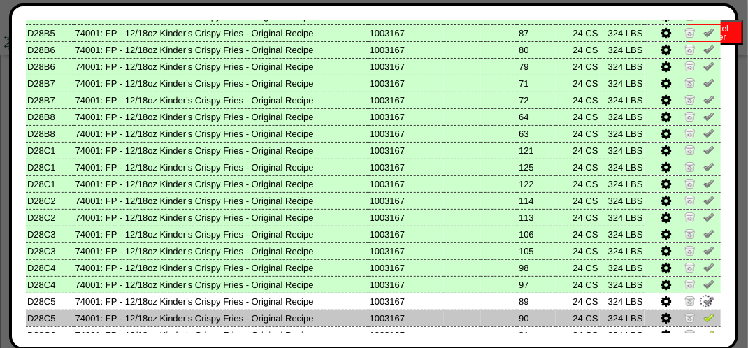
click at [703, 317] on img at bounding box center [708, 317] width 11 height 11
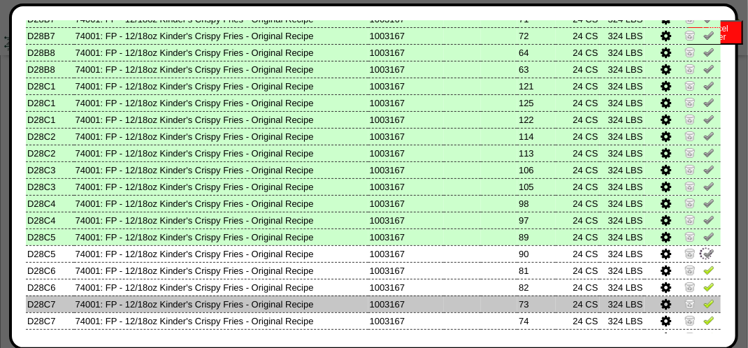
scroll to position [814, 0]
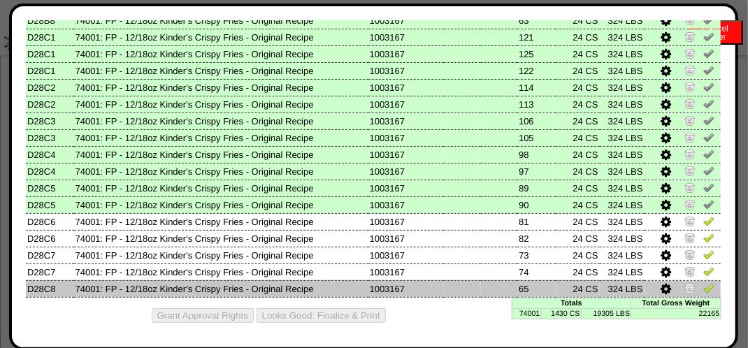
click at [703, 284] on img at bounding box center [708, 287] width 11 height 11
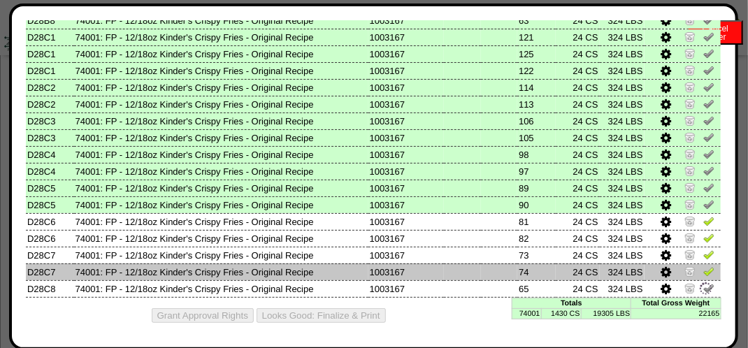
click at [703, 270] on img at bounding box center [708, 271] width 11 height 11
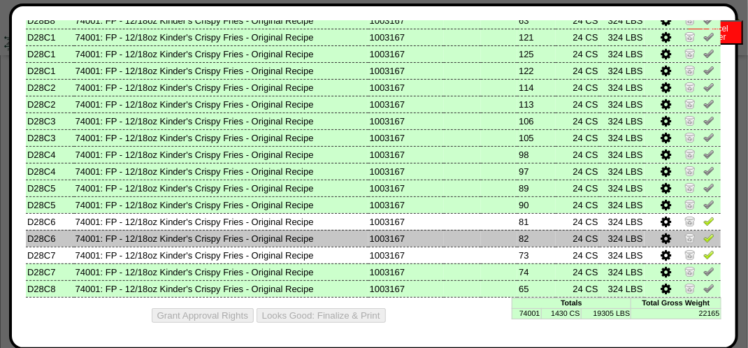
click at [703, 239] on img at bounding box center [708, 237] width 11 height 11
click at [698, 231] on img at bounding box center [705, 238] width 15 height 15
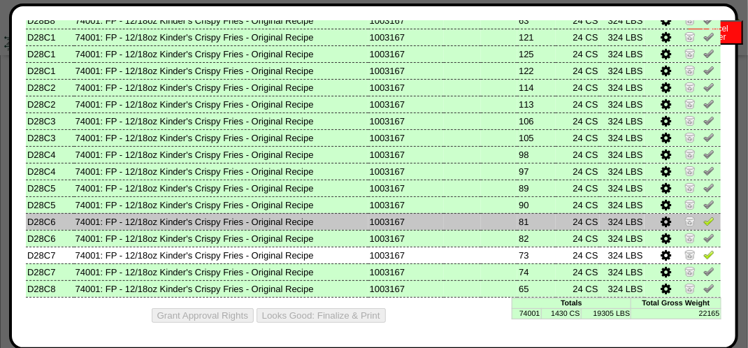
click at [703, 219] on img at bounding box center [708, 220] width 11 height 11
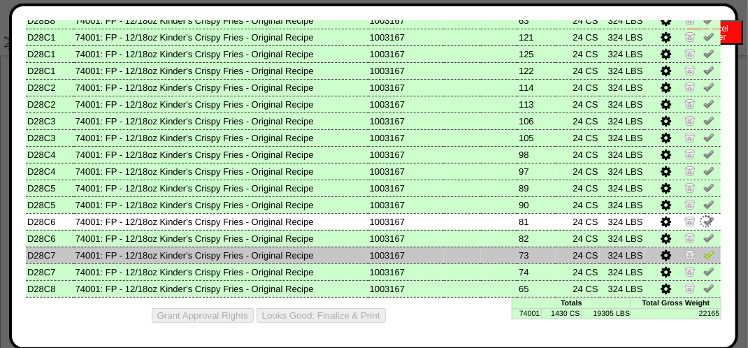
click at [703, 252] on img at bounding box center [708, 254] width 11 height 11
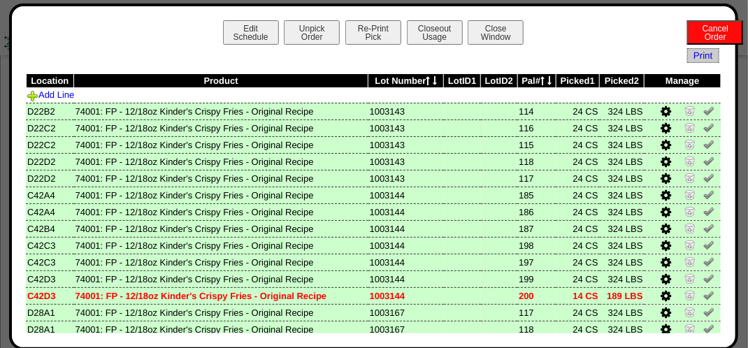
scroll to position [419, 0]
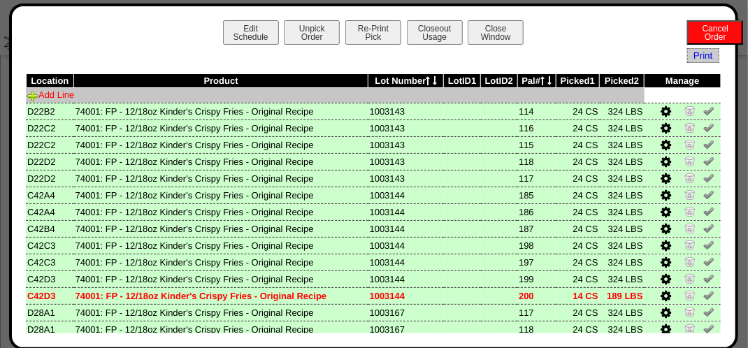
click at [70, 96] on link "Add Line" at bounding box center [50, 94] width 47 height 10
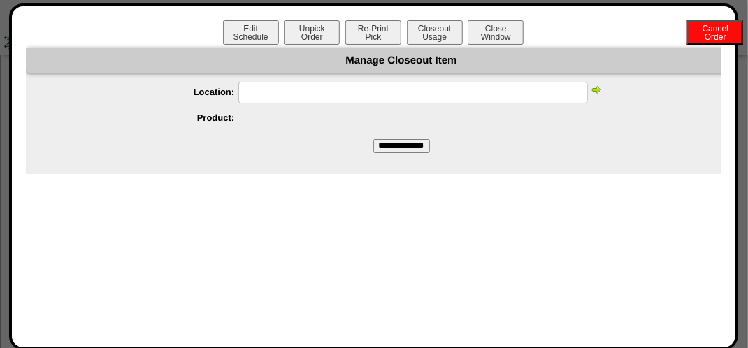
drag, startPoint x: 285, startPoint y: 93, endPoint x: 296, endPoint y: 86, distance: 13.2
click at [286, 93] on input "text" at bounding box center [412, 93] width 349 height 22
type input "*****"
click at [593, 88] on img at bounding box center [595, 89] width 11 height 11
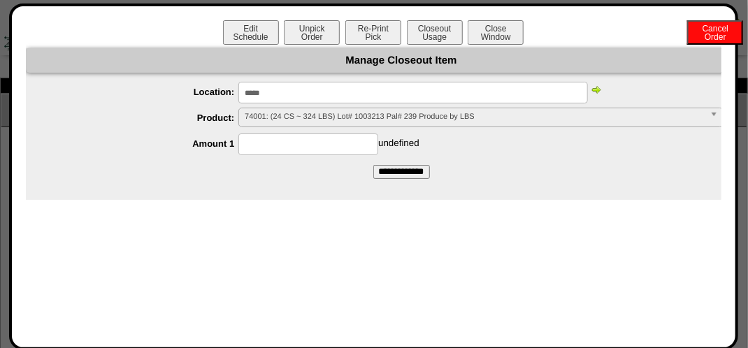
click at [391, 110] on span "74001: (24 CS ~ 324 LBS) Lot# 1003213 Pal# 239 Produce by LBS" at bounding box center [474, 116] width 459 height 17
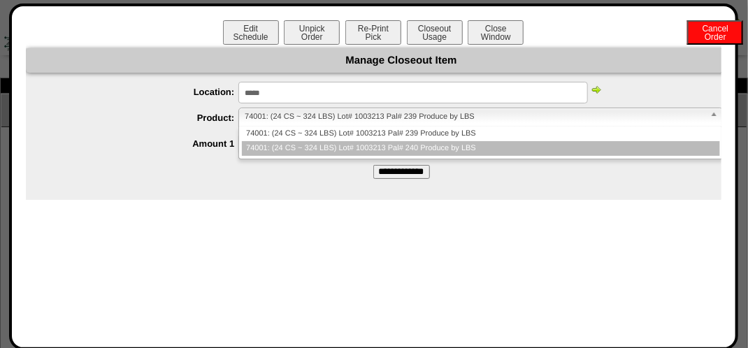
click at [417, 147] on li "74001: (24 CS ~ 324 LBS) Lot# 1003213 Pal# 240 Produce by LBS" at bounding box center [480, 148] width 477 height 15
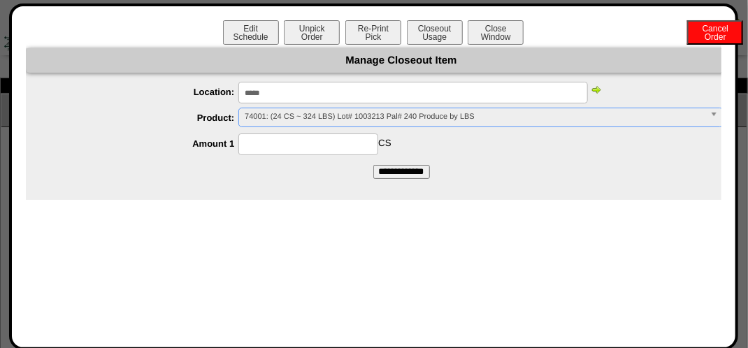
click at [320, 147] on input at bounding box center [308, 144] width 140 height 22
type input "**"
click at [373, 165] on input "**********" at bounding box center [401, 172] width 57 height 14
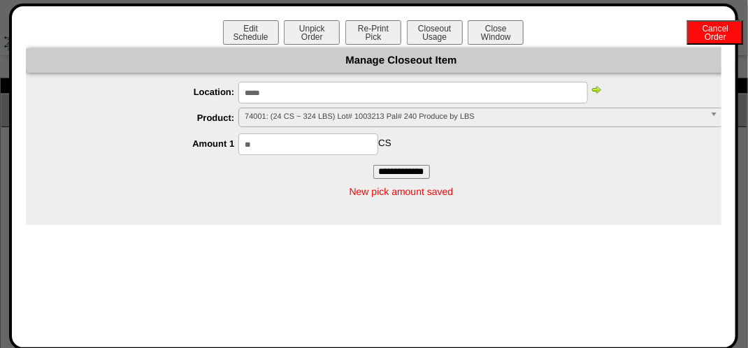
click at [651, 183] on div "New pick amount saved" at bounding box center [401, 191] width 751 height 25
click at [429, 29] on button "Closeout Usage" at bounding box center [435, 32] width 56 height 24
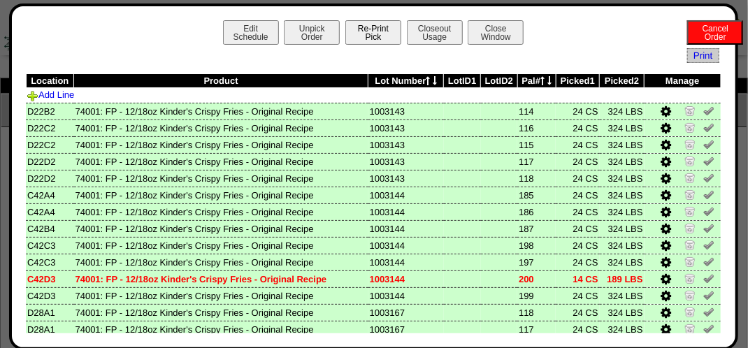
click at [361, 29] on button "Re-Print Pick" at bounding box center [373, 32] width 56 height 24
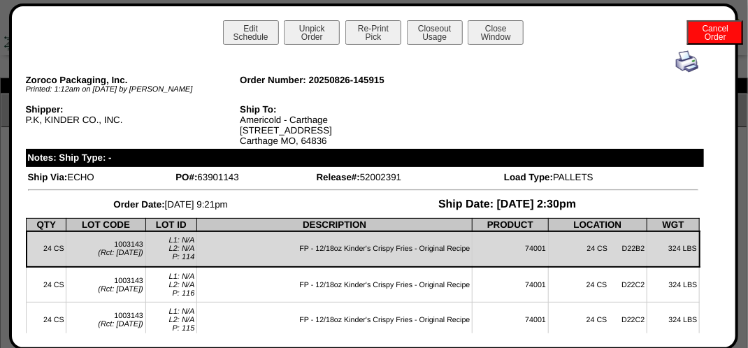
click at [679, 60] on img at bounding box center [687, 61] width 22 height 22
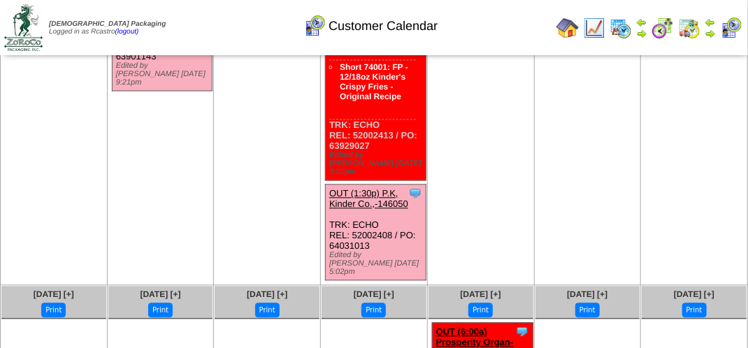
scroll to position [838, 0]
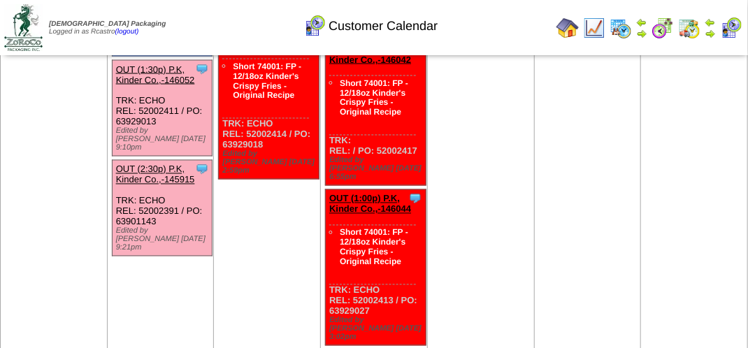
click at [136, 161] on div "Clone Item OUT (2:30p) P.K, Kinder Co.,-145915 P.K, Kinder Co., Inc. ScheduleID…" at bounding box center [162, 209] width 101 height 96
click at [166, 164] on link "OUT (2:30p) P.K, Kinder Co.,-145915" at bounding box center [155, 174] width 79 height 21
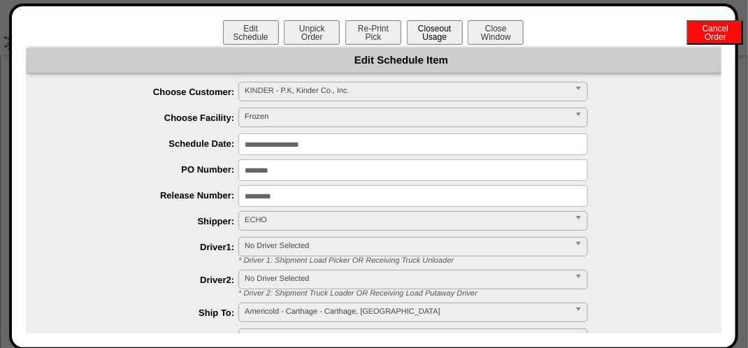
click at [425, 27] on button "Closeout Usage" at bounding box center [435, 32] width 56 height 24
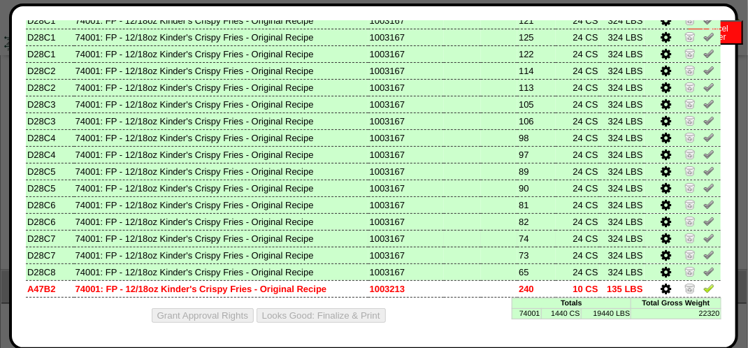
scroll to position [1118, 0]
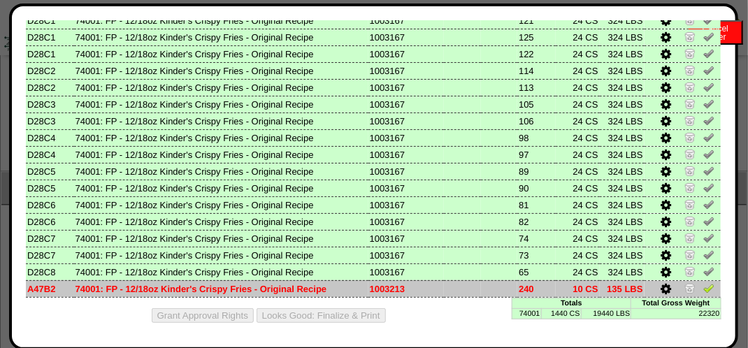
click at [699, 280] on td at bounding box center [682, 288] width 76 height 17
click at [703, 284] on img at bounding box center [708, 287] width 11 height 11
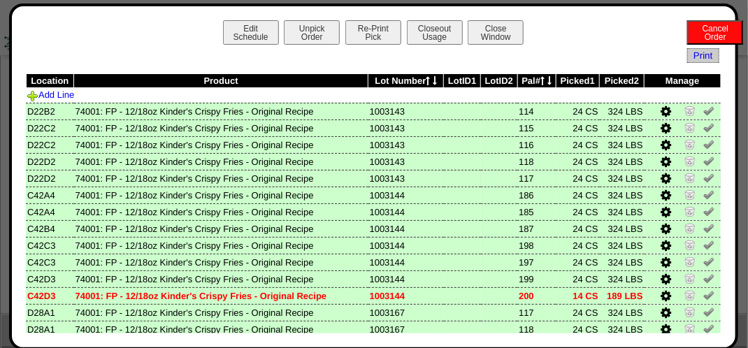
scroll to position [789, 0]
click at [426, 32] on button "Closeout Usage" at bounding box center [435, 32] width 56 height 24
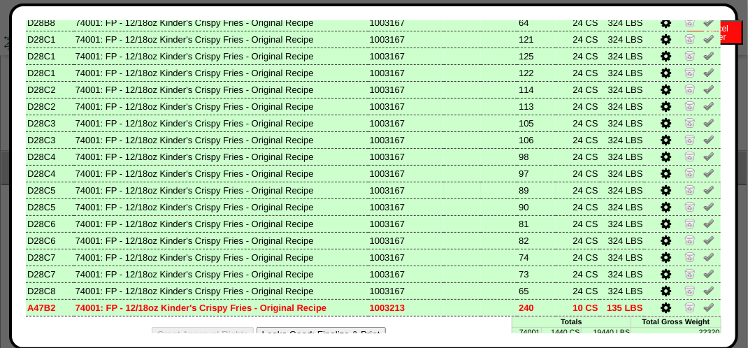
scroll to position [831, 0]
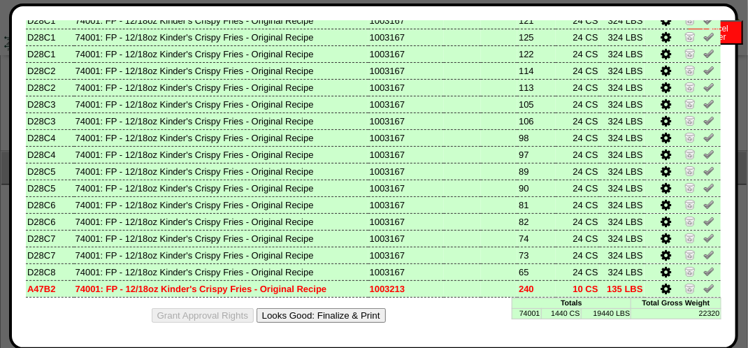
click at [358, 306] on div "Grant Approval Rights Looks Good: Finalize & Print" at bounding box center [373, 316] width 695 height 36
drag, startPoint x: 372, startPoint y: 308, endPoint x: 449, endPoint y: 122, distance: 201.8
click at [369, 308] on button "Looks Good: Finalize & Print" at bounding box center [320, 315] width 129 height 15
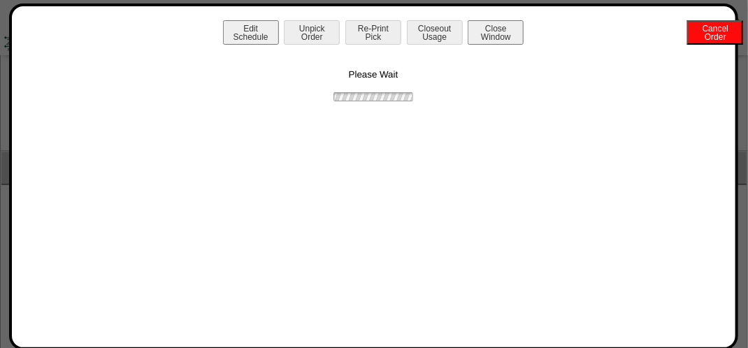
scroll to position [0, 0]
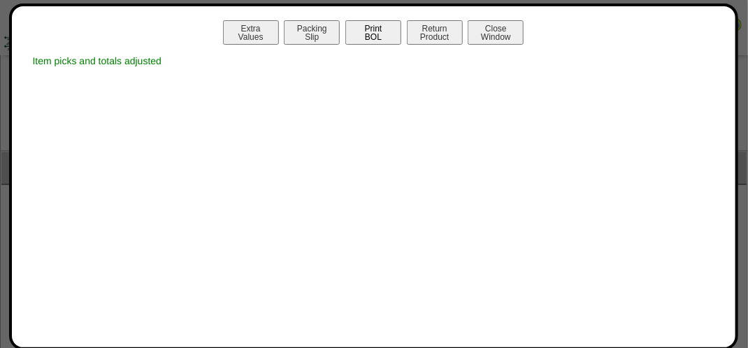
click at [361, 34] on button "Print BOL" at bounding box center [373, 32] width 56 height 24
